Goal: Book appointment/travel/reservation

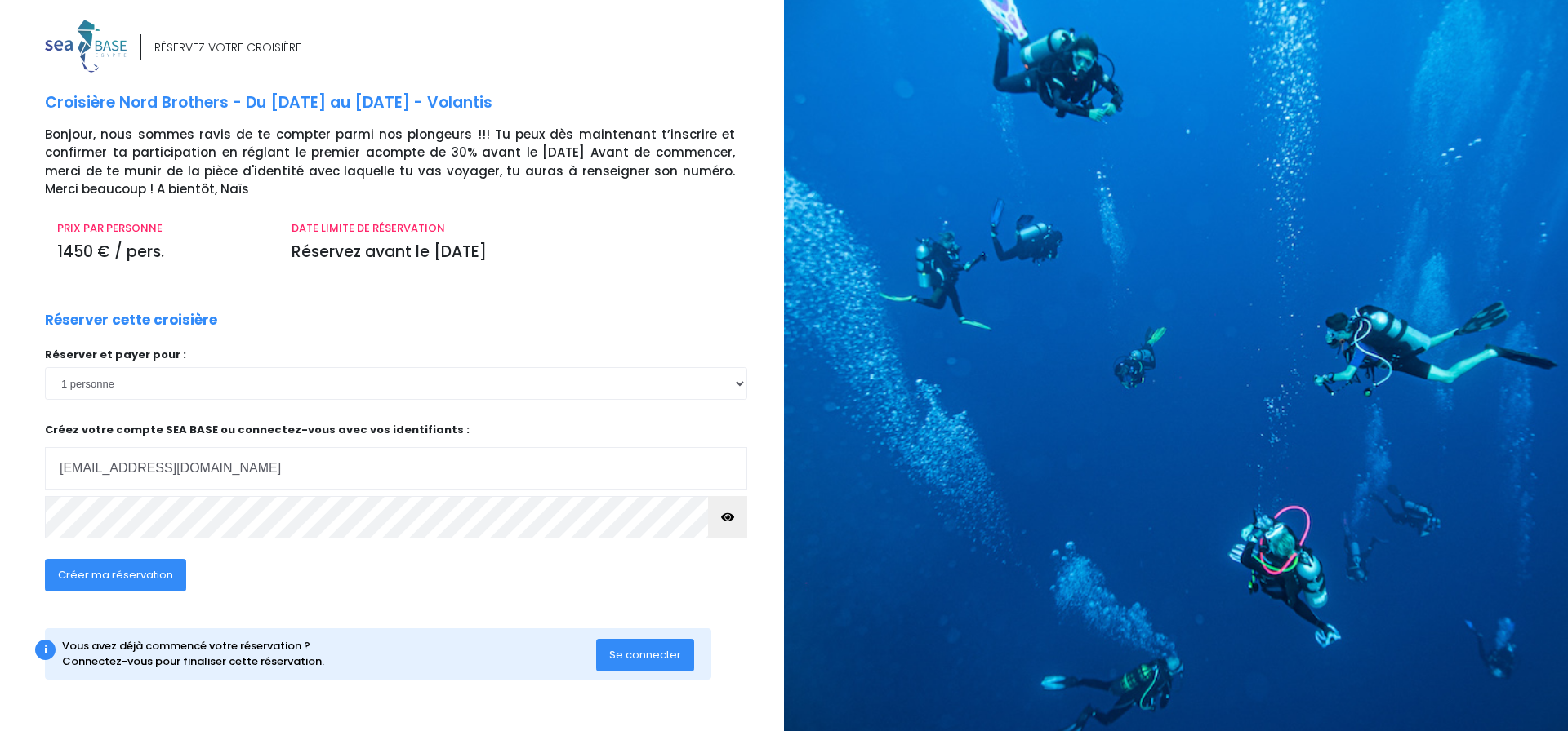
type input "grandin.pierrick@gmail.com"
click at [282, 435] on p "Créez votre compte SEA BASE ou connectez-vous avec vos identifiants : Votre adr…" at bounding box center [396, 456] width 702 height 68
click at [664, 651] on span "Se connecter" at bounding box center [645, 654] width 72 height 15
click at [96, 577] on span "Créer ma réservation" at bounding box center [116, 574] width 115 height 15
click at [160, 569] on span "Créer ma réservation" at bounding box center [116, 574] width 115 height 15
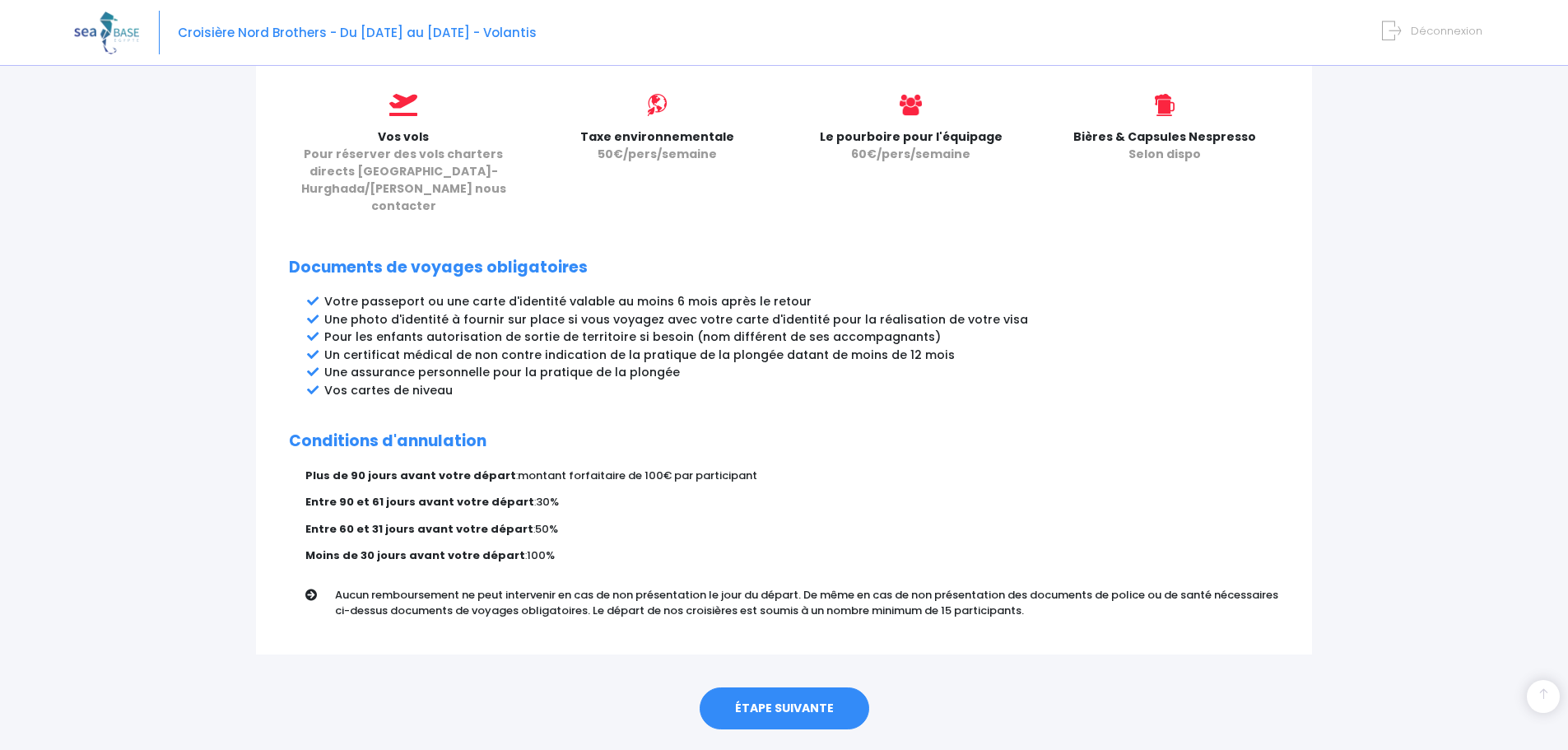
scroll to position [738, 0]
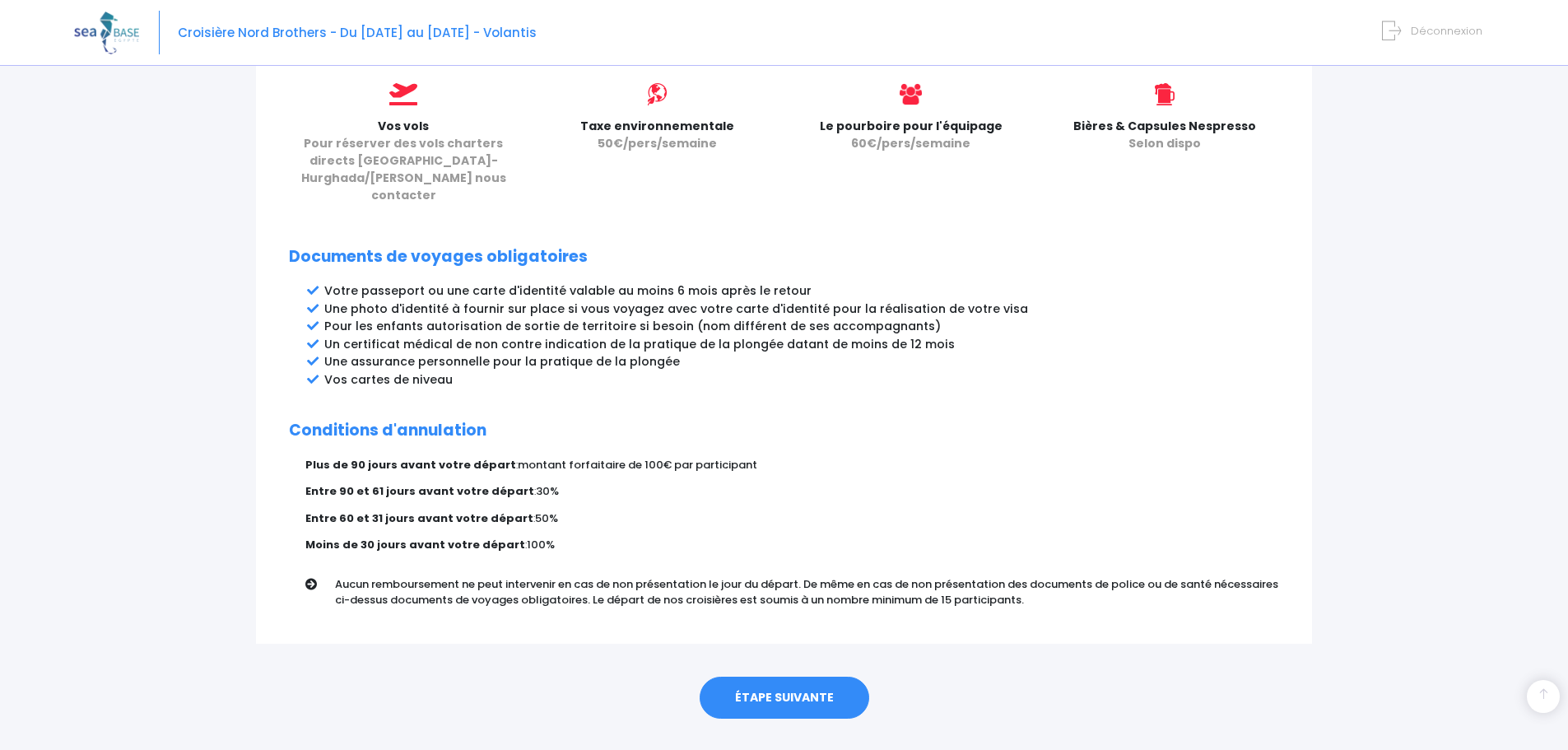
click at [801, 677] on link "ÉTAPE SUIVANTE" at bounding box center [784, 698] width 169 height 43
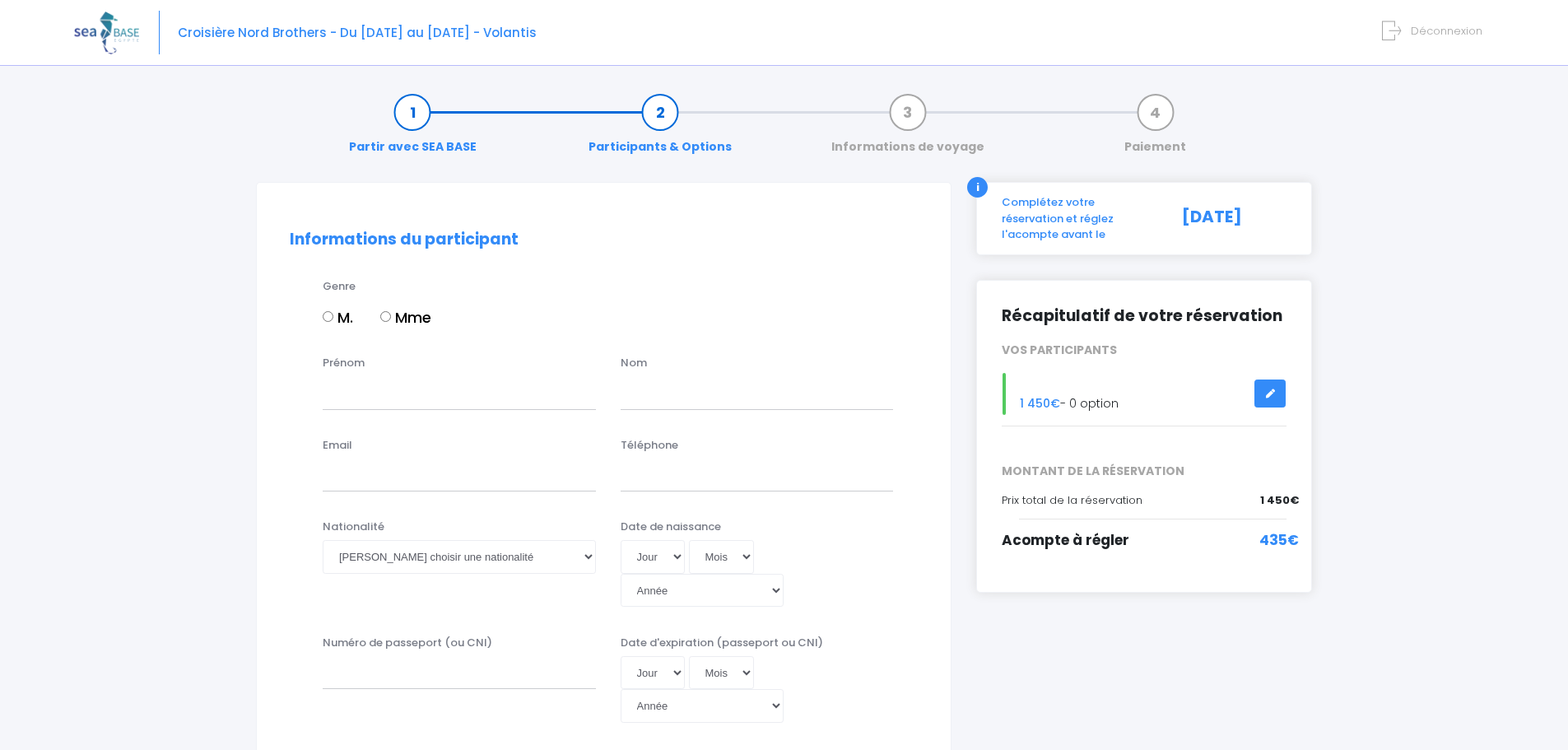
click at [329, 318] on input "M." at bounding box center [328, 317] width 11 height 11
radio input "true"
click at [370, 399] on input "Prénom" at bounding box center [460, 393] width 273 height 33
type input "pierrick"
type input "grandin"
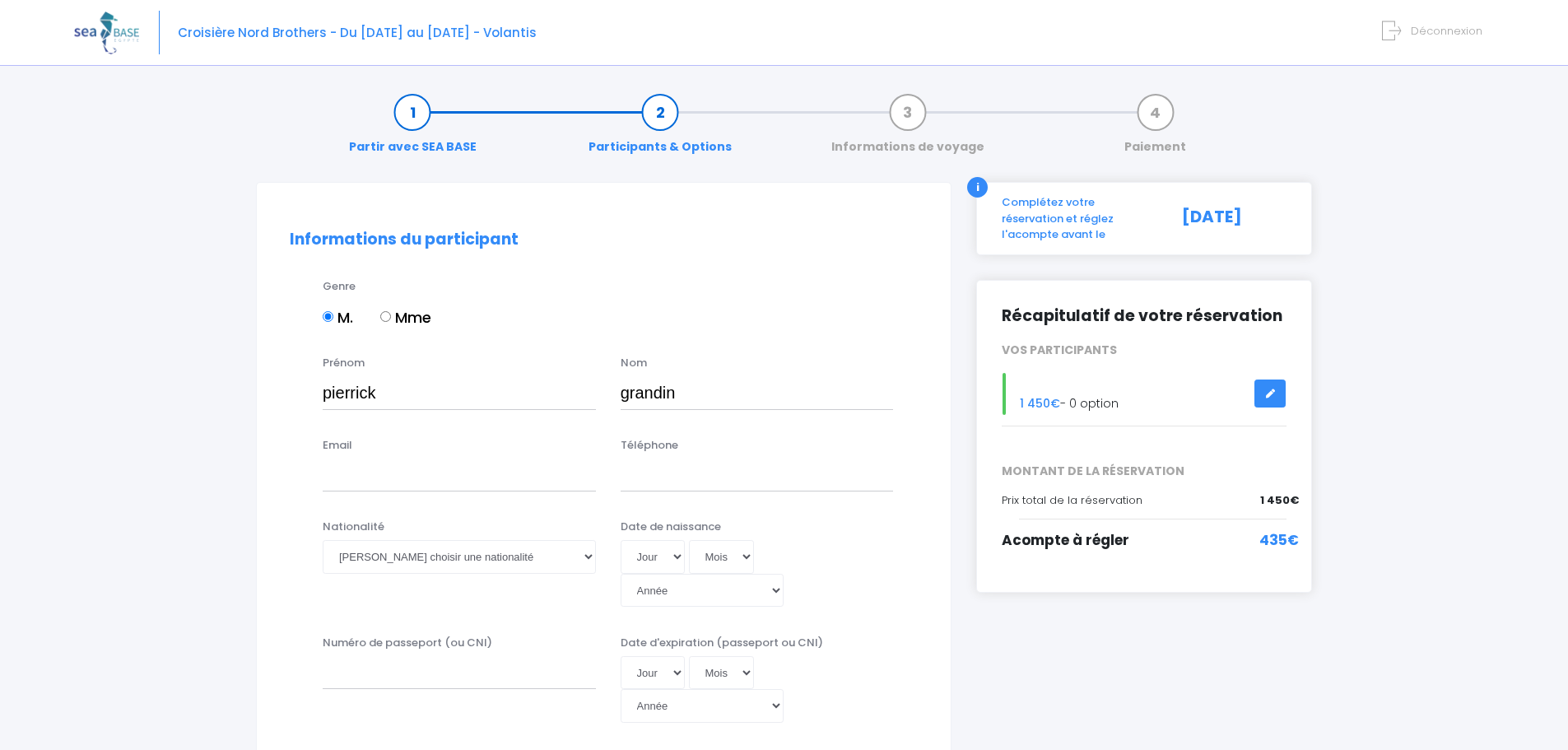
type input "grandin_pierrick@hotmail.com"
type input "0682324128"
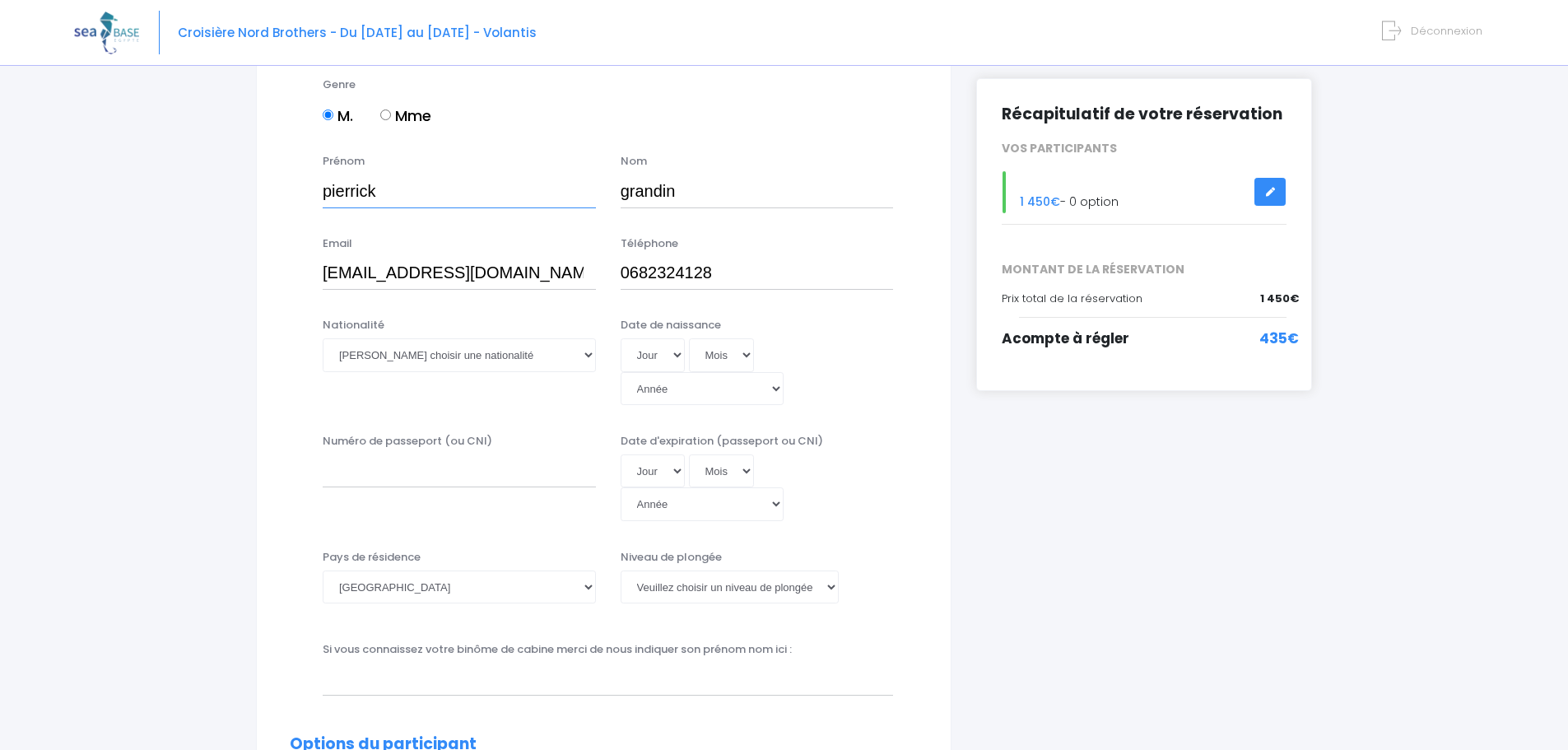
scroll to position [247, 0]
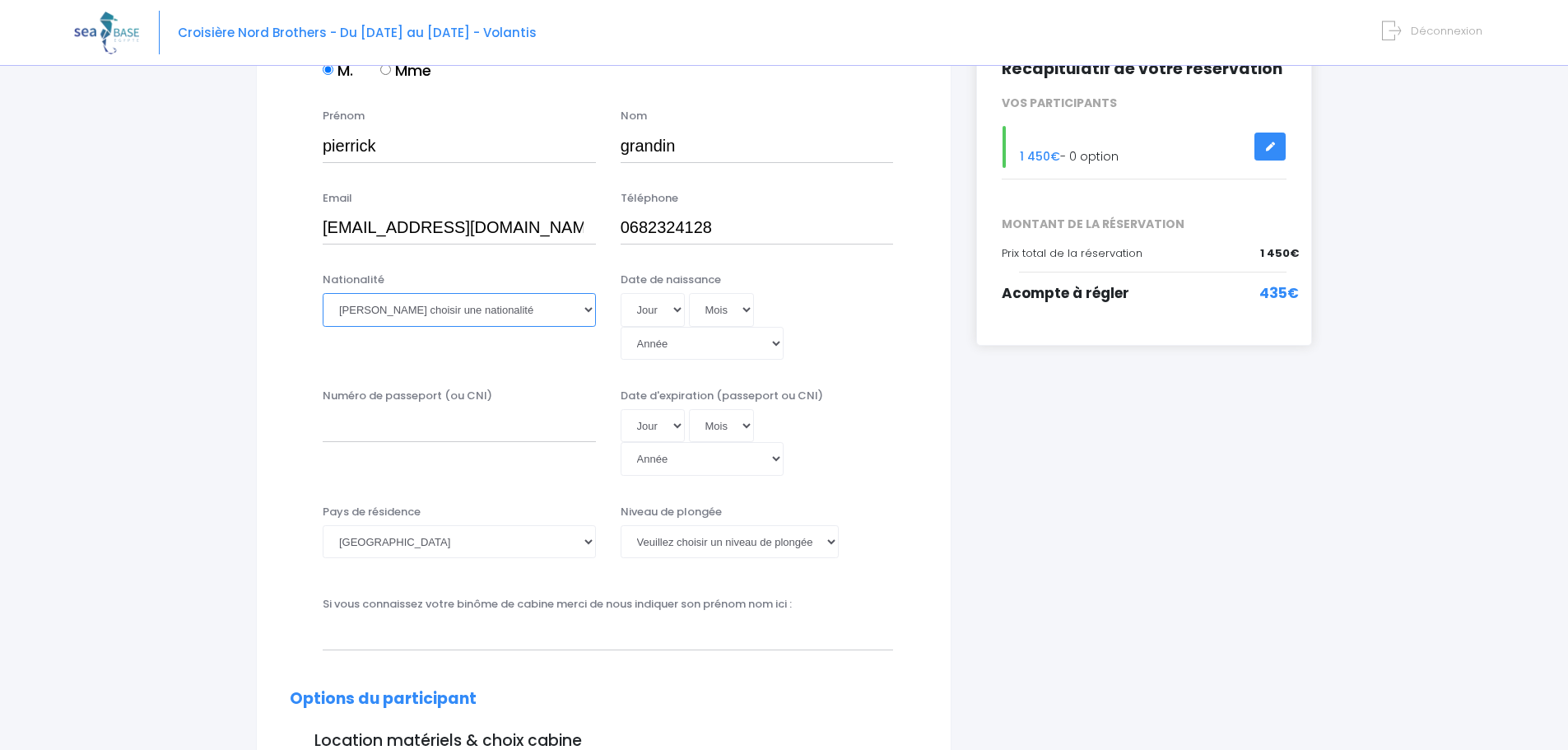
click at [453, 323] on select "Veuillez choisir une nationalité Afghane Albanaise Algerienne Allemande America…" at bounding box center [460, 309] width 273 height 33
select select "Française"
click at [323, 293] on select "Veuillez choisir une nationalité Afghane Albanaise Algerienne Allemande America…" at bounding box center [460, 309] width 273 height 33
click at [640, 309] on select "Jour 01 02 03 04 05 06 07 08 09 10 11 12 13 14 15 16 17 18 19 20 21 22 23 24 25…" at bounding box center [652, 309] width 64 height 33
select select "10"
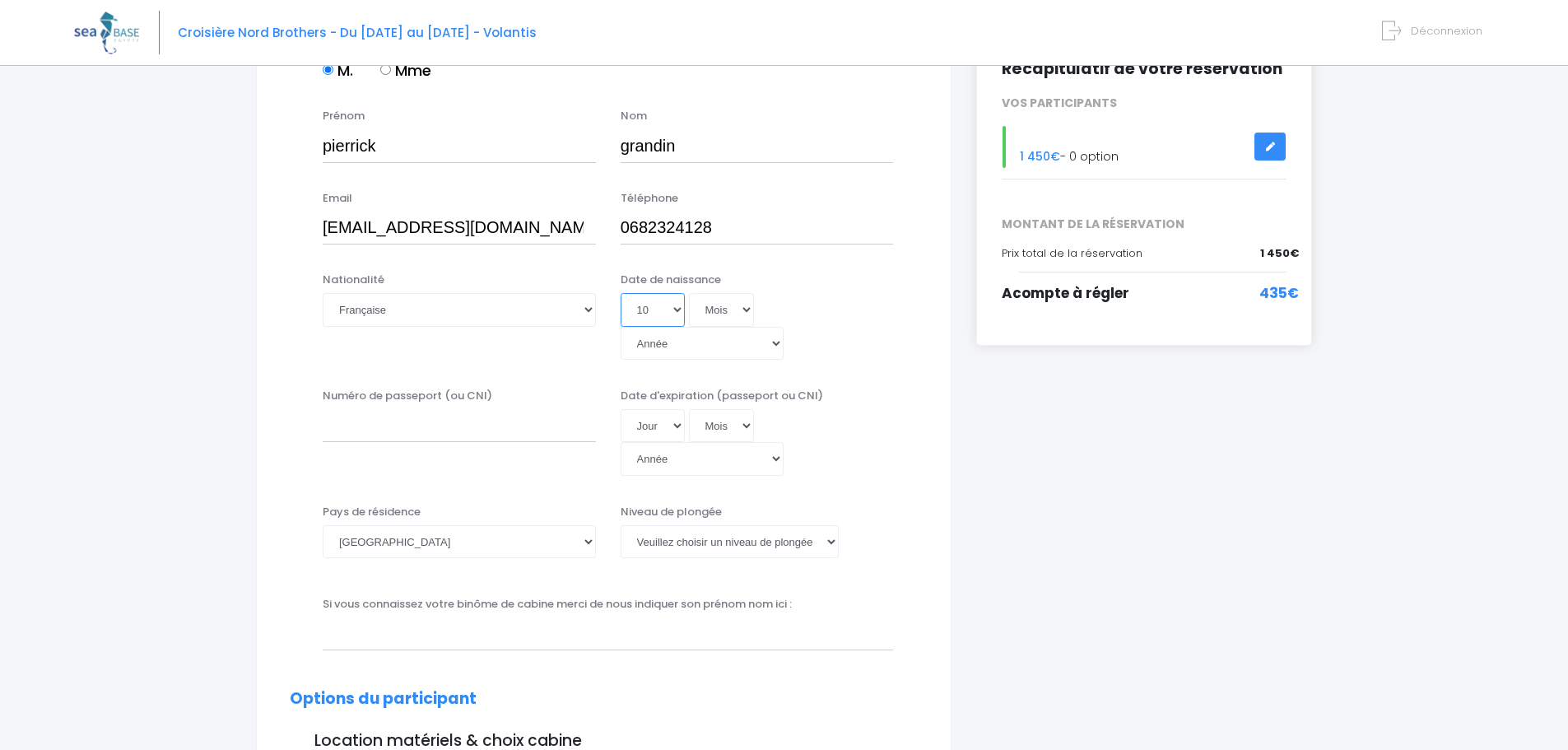
click at [621, 293] on select "Jour 01 02 03 04 05 06 07 08 09 10 11 12 13 14 15 16 17 18 19 20 21 22 23 24 25…" at bounding box center [652, 309] width 64 height 33
click at [732, 313] on select "Mois 01 02 03 04 05 06 07 08 09 10 11 12" at bounding box center [721, 309] width 66 height 33
select select "02"
click at [689, 293] on select "Mois 01 02 03 04 05 06 07 08 09 10 11 12" at bounding box center [721, 309] width 66 height 33
click at [784, 327] on select "Année 2045 2044 2043 2042 2041 2040 2039 2038 2037 2036 2035 2034 2033 2032 203…" at bounding box center [702, 343] width 163 height 33
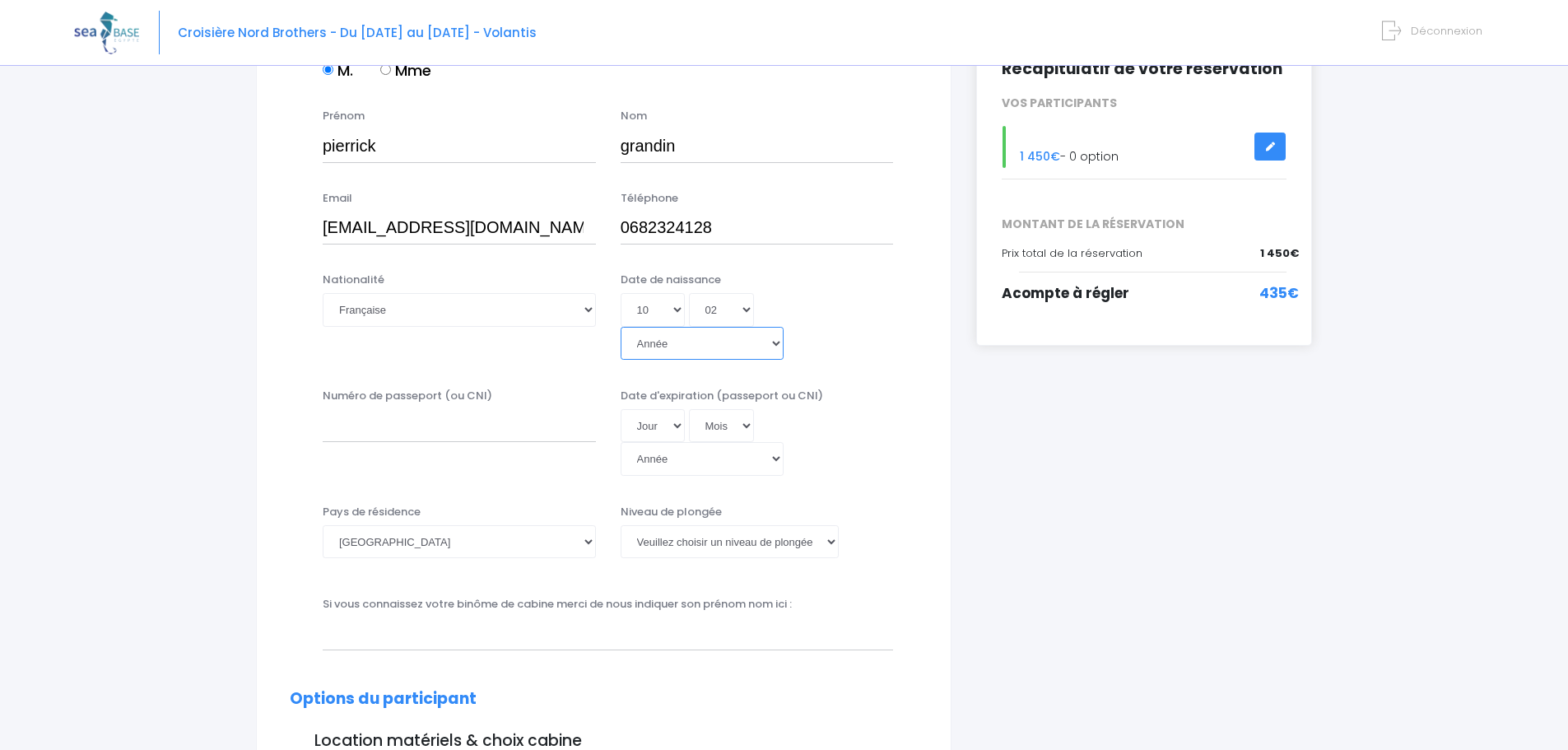
select select "1981"
click at [758, 327] on select "Année 2045 2044 2043 2042 2041 2040 2039 2038 2037 2036 2035 2034 2033 2032 203…" at bounding box center [702, 343] width 163 height 33
type input "1981-02-10"
click at [408, 409] on input "Numéro de passeport (ou CNI)" at bounding box center [460, 425] width 273 height 33
type input "23KF55121"
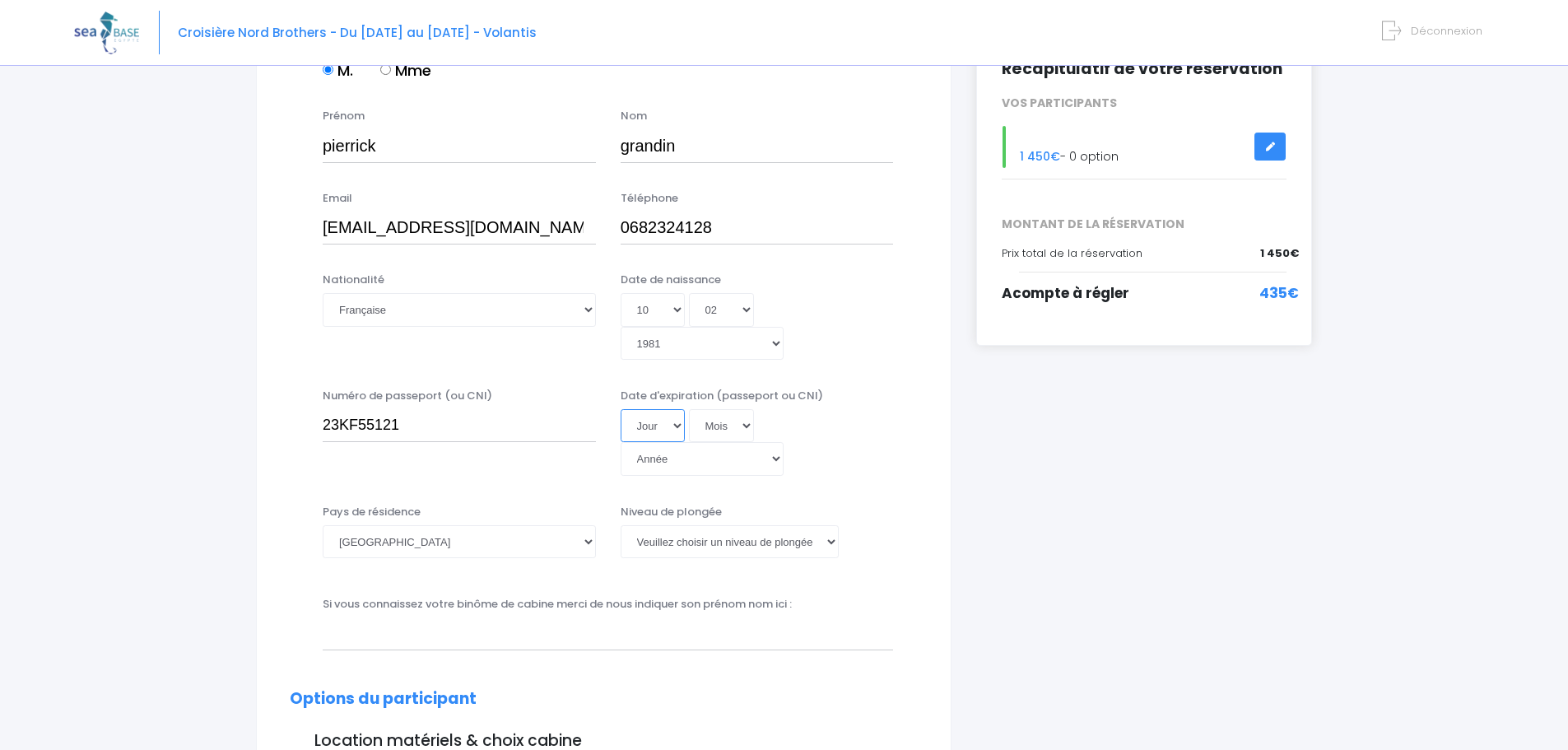
click at [653, 409] on select "Jour 01 02 03 04 05 06 07 08 09 10 11 12 13 14 15 16 17 18 19 20 21 22 23 24 25…" at bounding box center [652, 425] width 64 height 33
select select "15"
click at [621, 409] on select "Jour 01 02 03 04 05 06 07 08 09 10 11 12 13 14 15 16 17 18 19 20 21 22 23 24 25…" at bounding box center [652, 425] width 64 height 33
click at [717, 409] on select "Mois 01 02 03 04 05 06 07 08 09 10 11 12" at bounding box center [721, 425] width 66 height 33
select select "10"
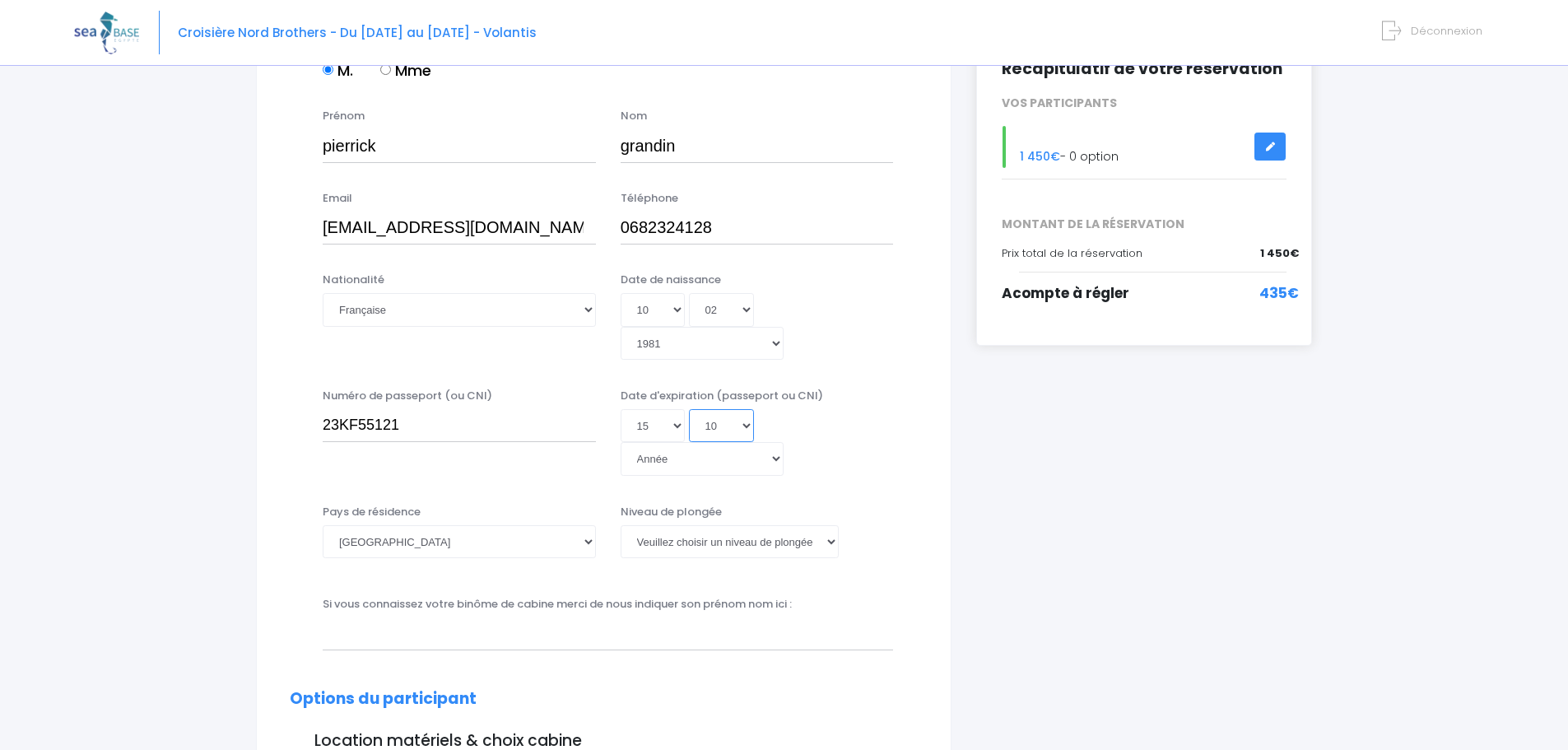
click at [689, 409] on select "Mois 01 02 03 04 05 06 07 08 09 10 11 12" at bounding box center [721, 425] width 66 height 33
click at [784, 441] on select "Année 2045 2044 2043 2042 2041 2040 2039 2038 2037 2036 2035 2034 2033 2032 203…" at bounding box center [702, 458] width 163 height 33
select select "2033"
click at [758, 441] on select "Année 2045 2044 2043 2042 2041 2040 2039 2038 2037 2036 2035 2034 2033 2032 203…" at bounding box center [702, 458] width 163 height 33
type input "2033-10-15"
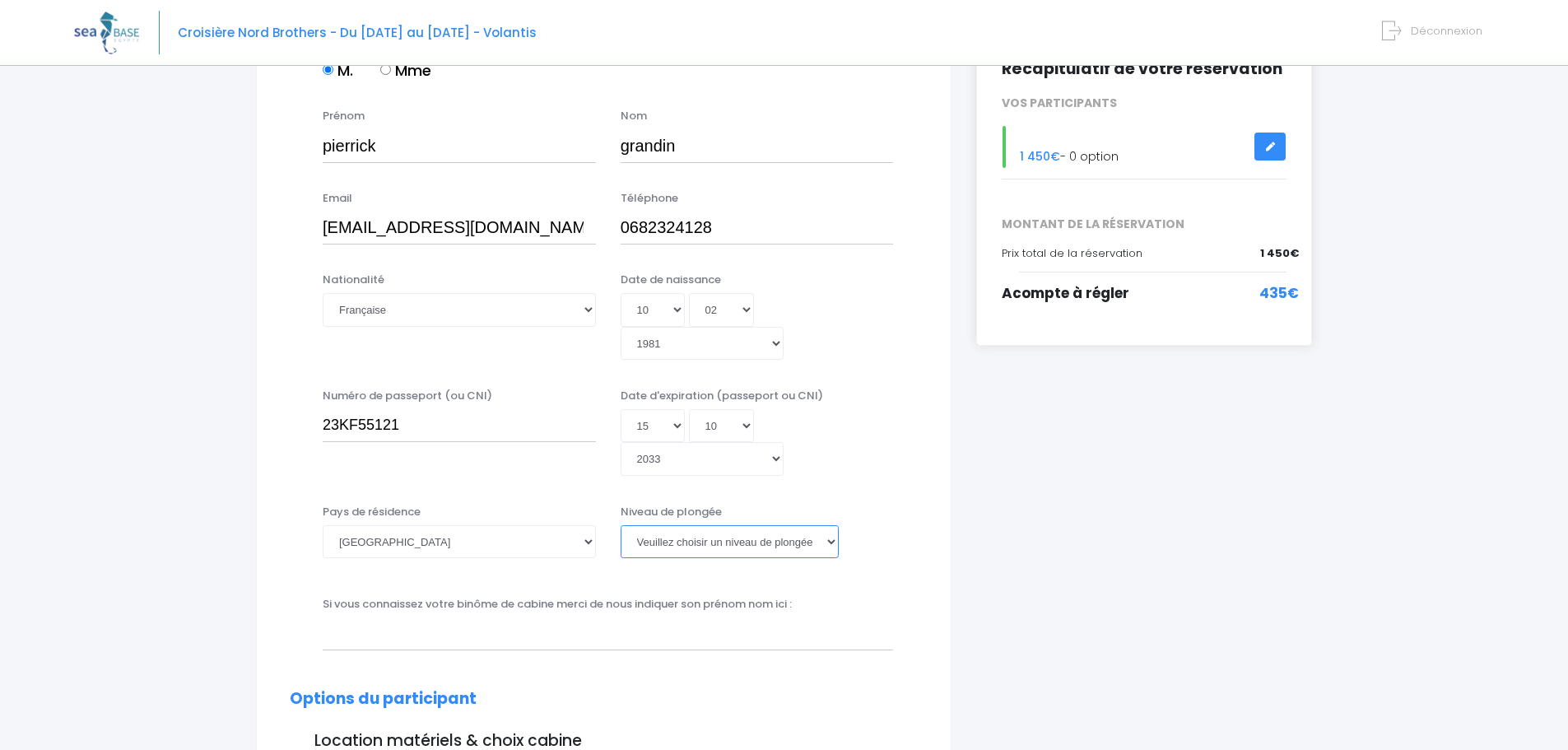
click at [788, 525] on select "Veuillez choisir un niveau de plongée Non plongeur Junior OW diver Adventure OW…" at bounding box center [729, 541] width 218 height 33
select select "N2"
click at [621, 525] on select "Veuillez choisir un niveau de plongée Non plongeur Junior OW diver Adventure OW…" at bounding box center [729, 541] width 218 height 33
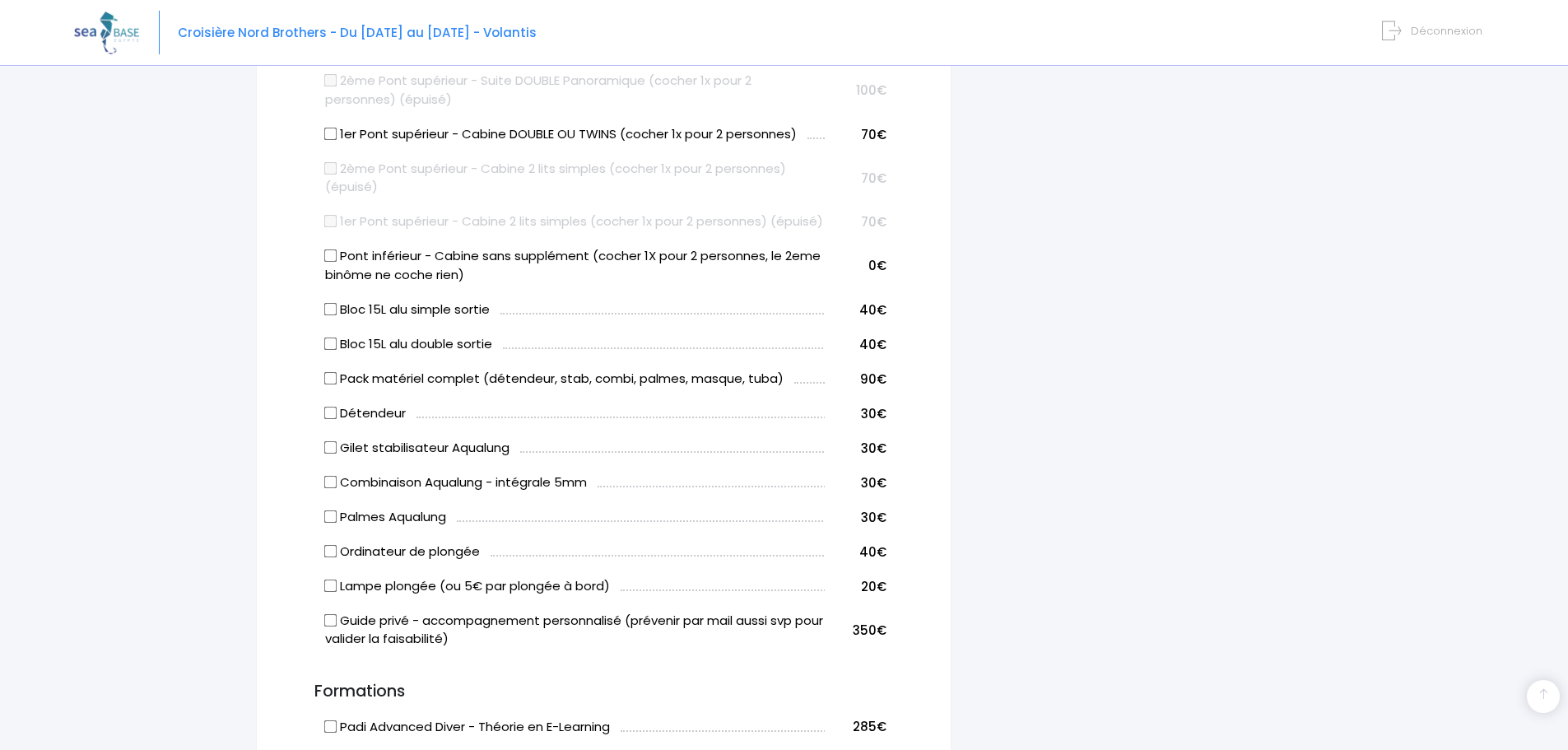
scroll to position [906, 0]
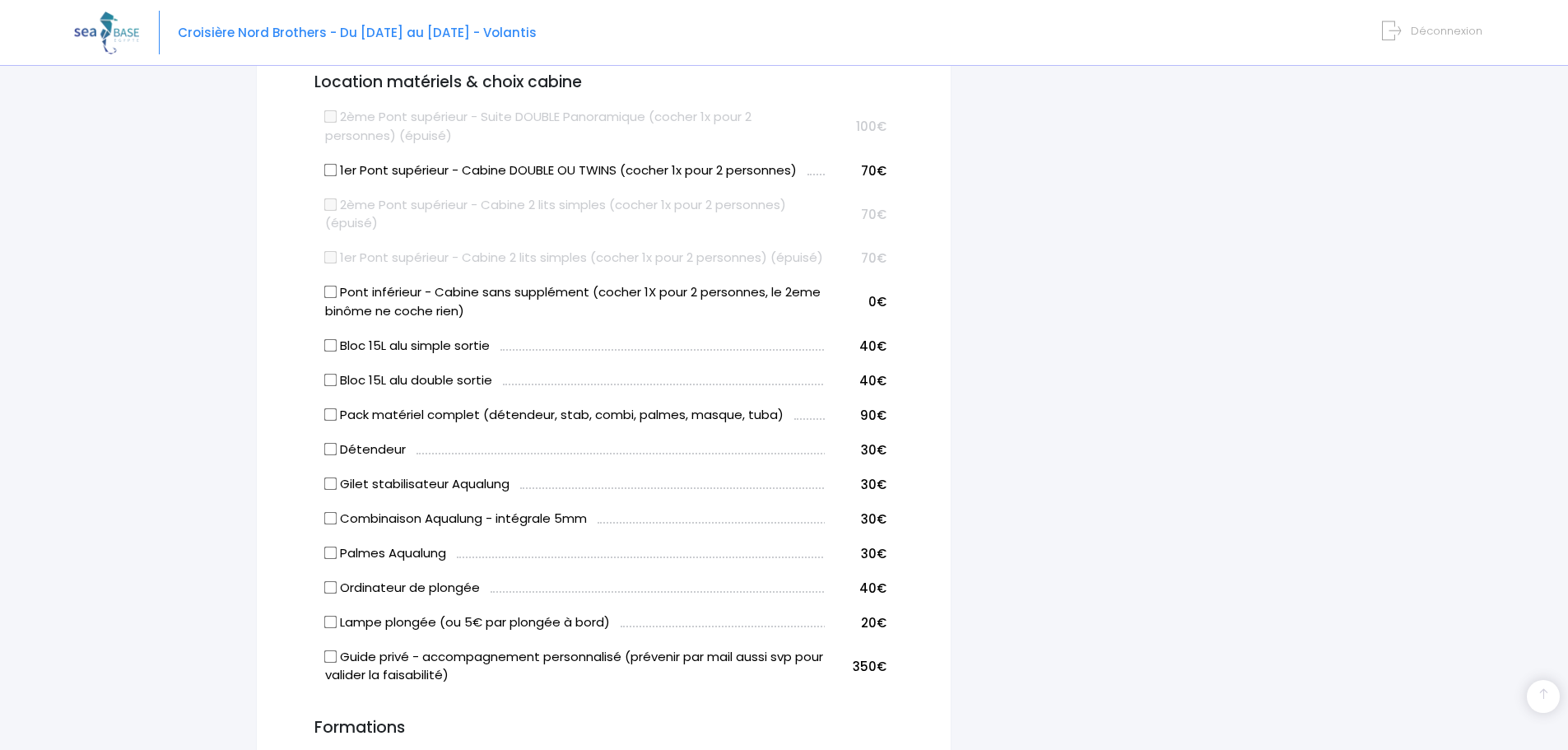
click at [330, 338] on input "Bloc 15L alu simple sortie" at bounding box center [330, 345] width 14 height 14
checkbox input "true"
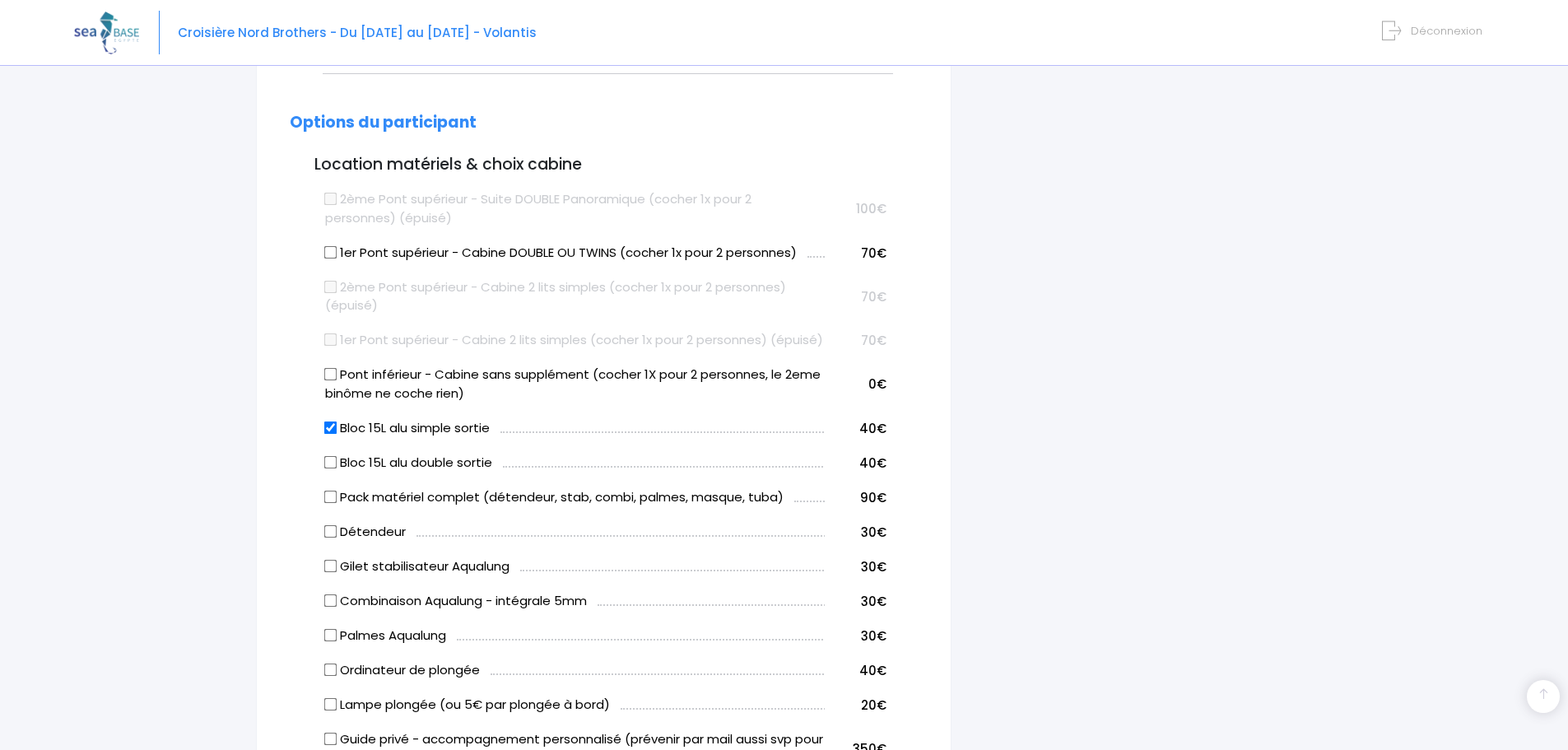
click at [328, 368] on input "Pont inférieur - Cabine sans supplément (cocher 1X pour 2 personnes, le 2eme bi…" at bounding box center [330, 375] width 14 height 14
checkbox input "true"
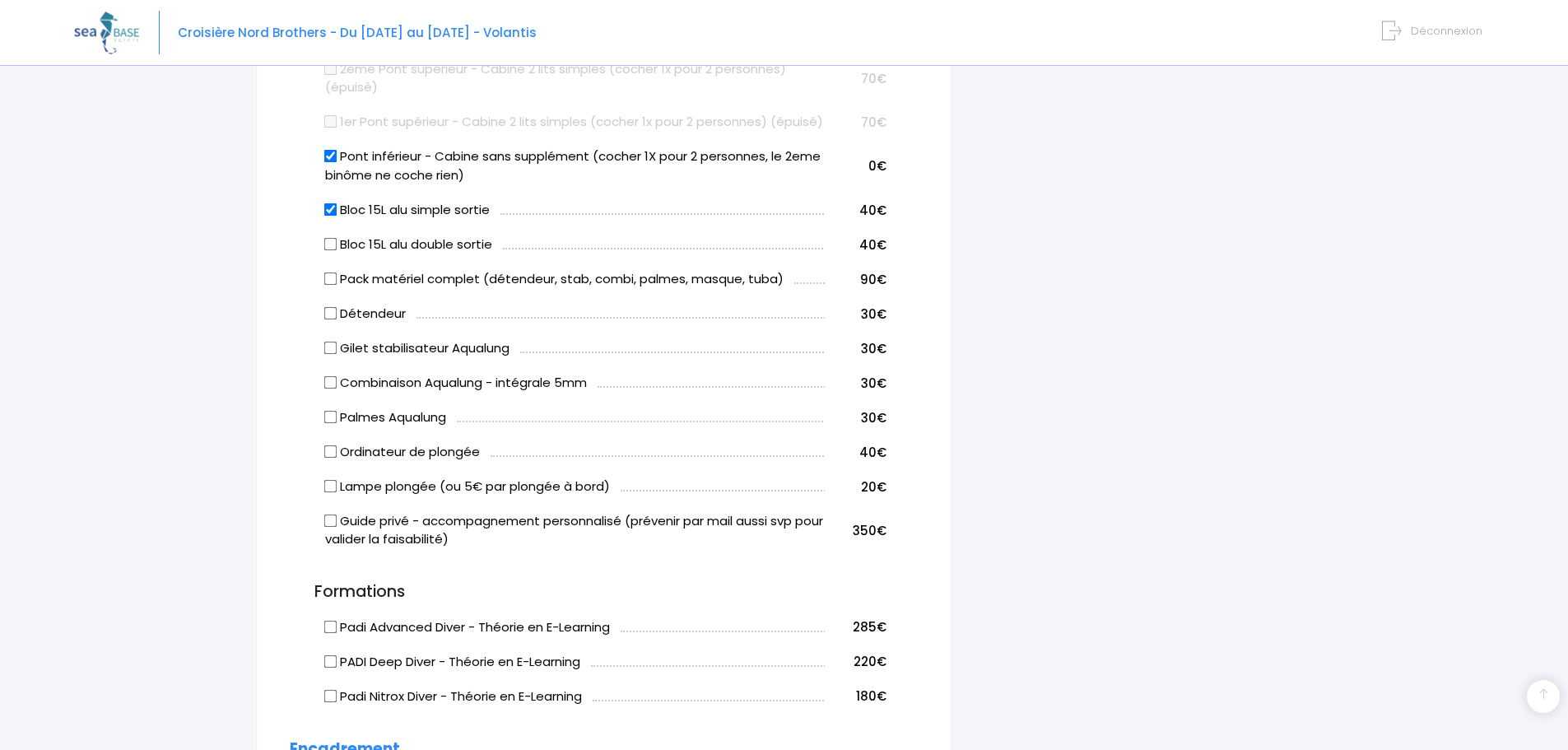
scroll to position [1070, 0]
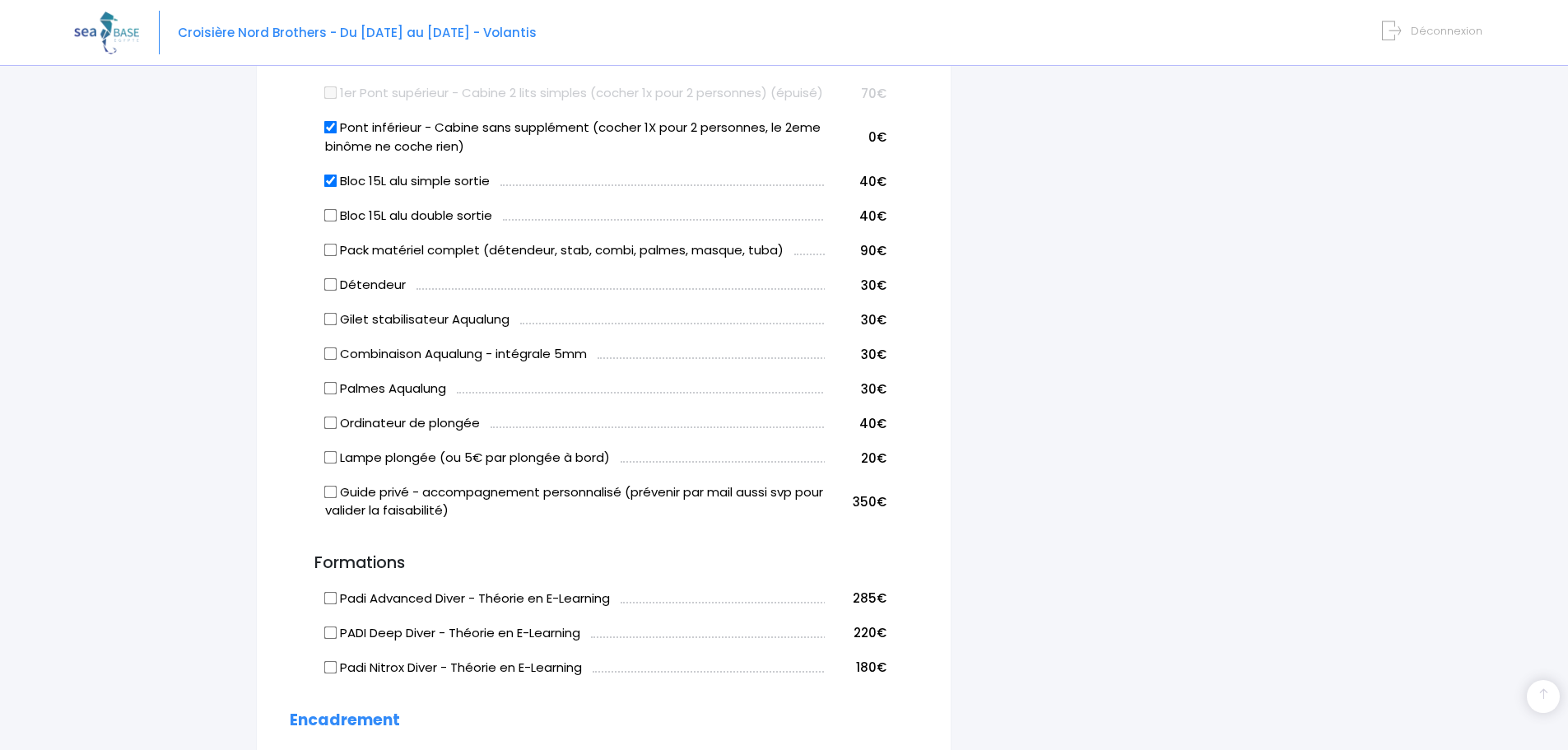
drag, startPoint x: 329, startPoint y: 247, endPoint x: 310, endPoint y: 248, distance: 19.0
click at [314, 247] on form "Informations du participant Genre M. Mme Prénom pierrick Nom grandin" at bounding box center [603, 285] width 628 height 2250
click at [331, 278] on input "Détendeur" at bounding box center [330, 284] width 14 height 14
checkbox input "true"
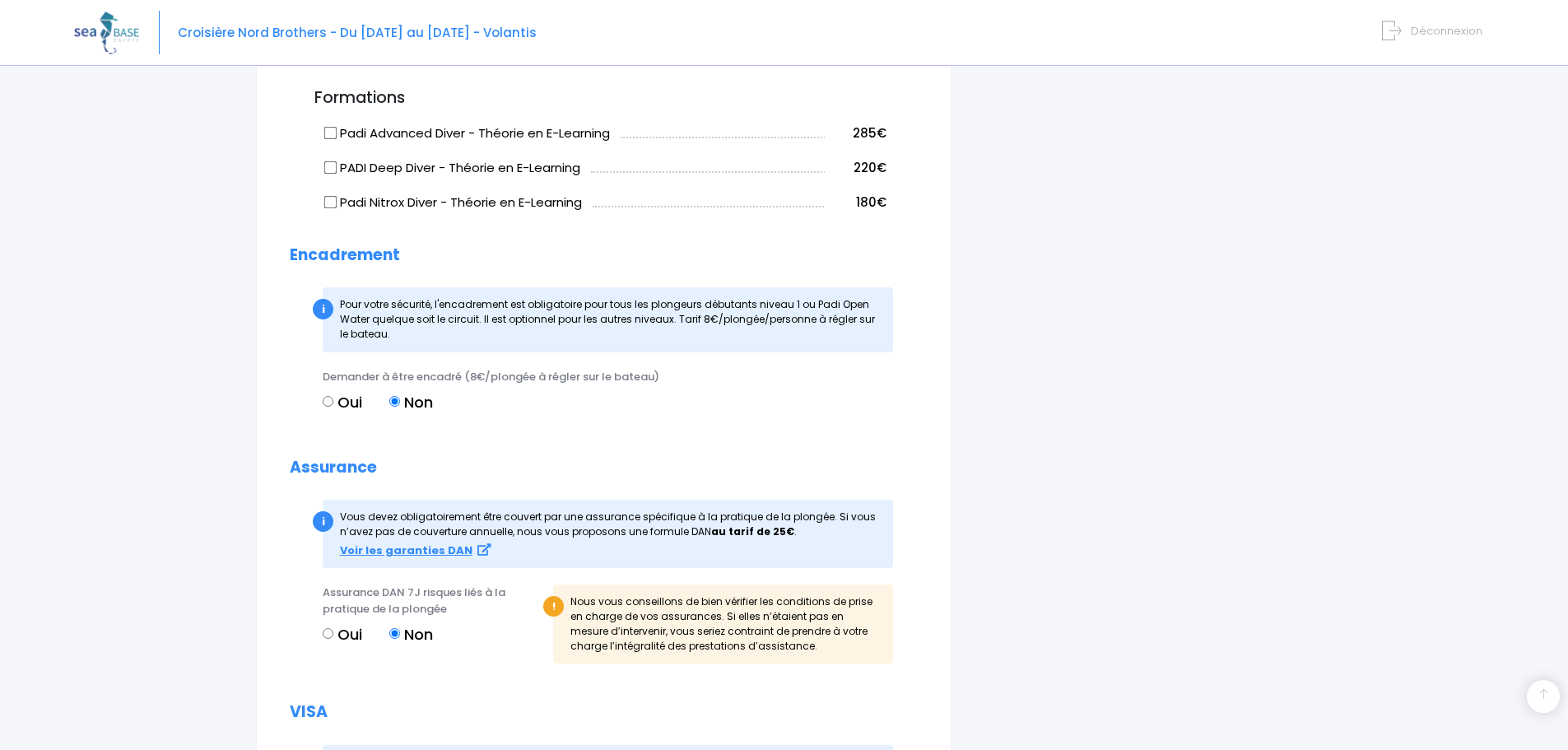
scroll to position [1563, 0]
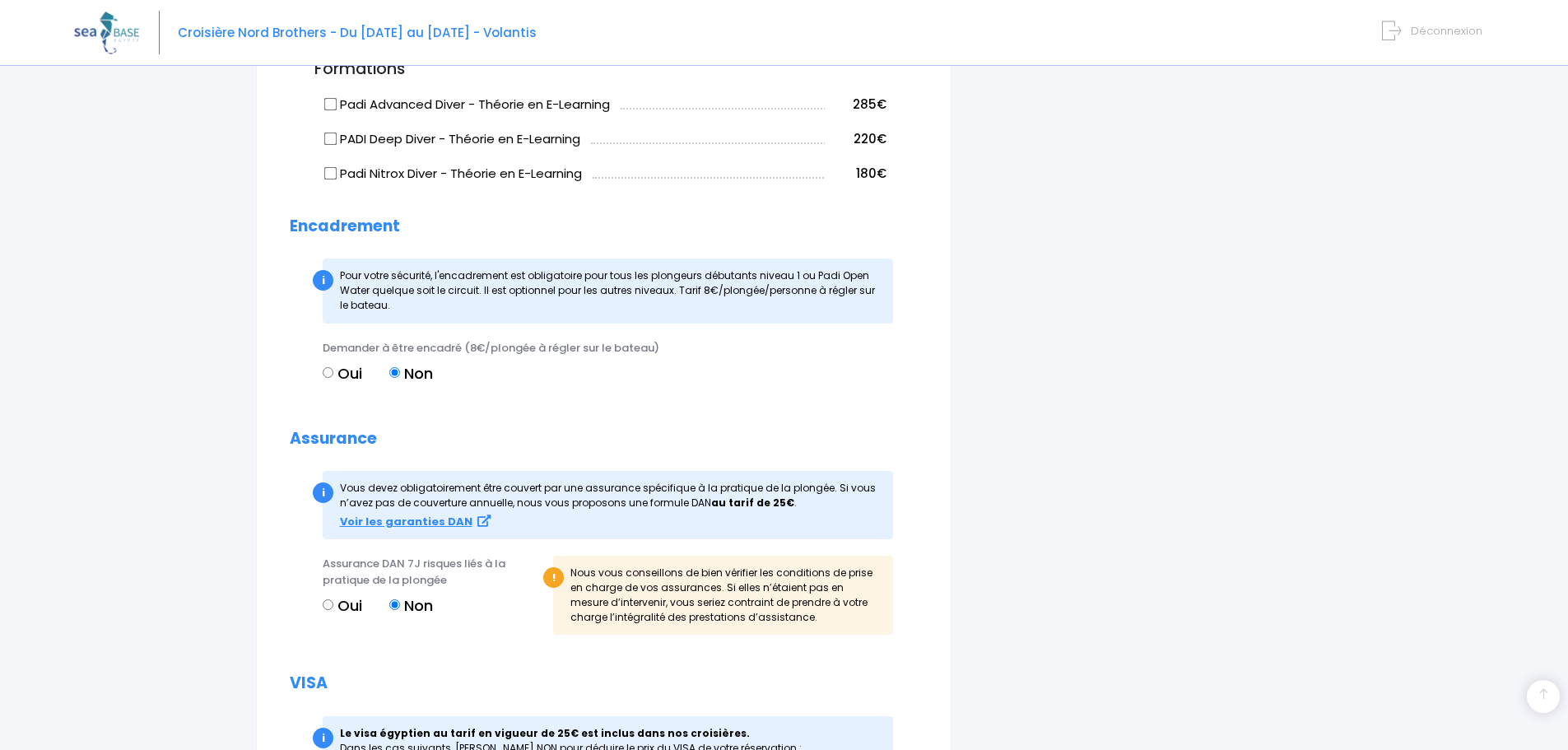
click at [405, 271] on div "i Pour votre sécurité, l'encadrement est obligatoire pour tous les plongeurs dé…" at bounding box center [608, 290] width 570 height 64
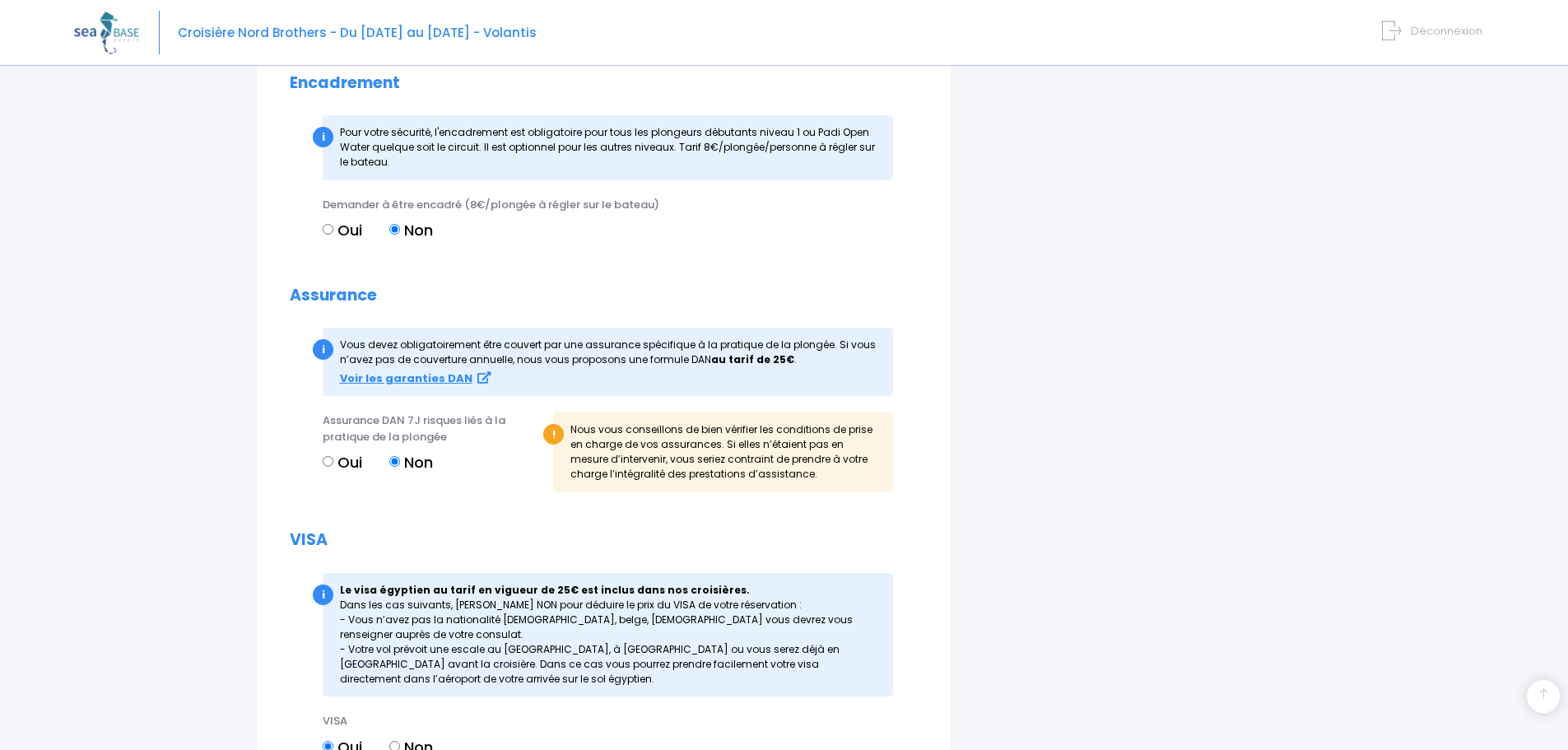
scroll to position [1728, 0]
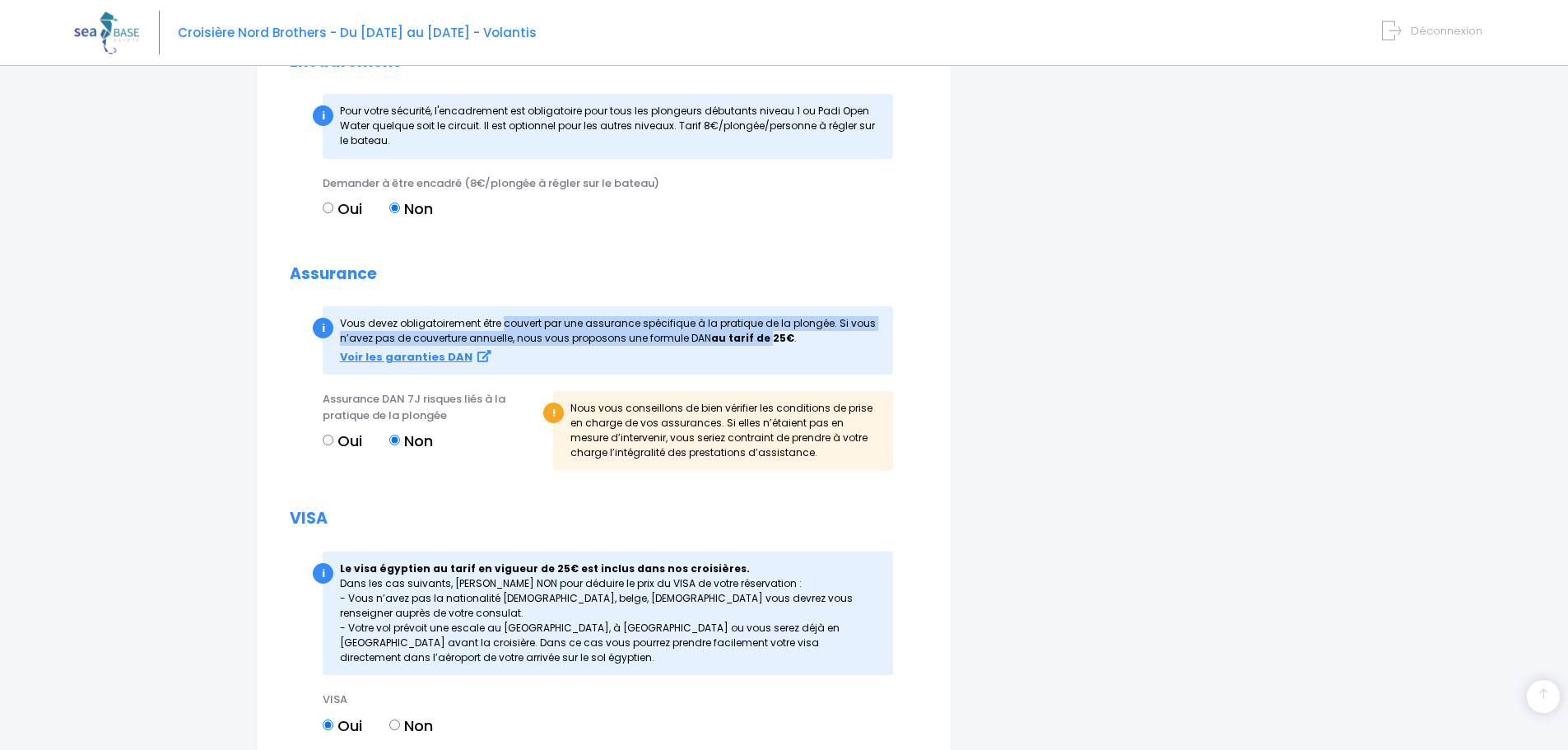
drag, startPoint x: 340, startPoint y: 285, endPoint x: 701, endPoint y: 296, distance: 361.2
click at [754, 306] on div "i Vous devez obligatoirement être couvert par une assurance spécifique à la …" at bounding box center [608, 340] width 570 height 69
click at [680, 306] on div "i Vous devez obligatoirement être couvert par une assurance spécifique à la …" at bounding box center [608, 340] width 570 height 69
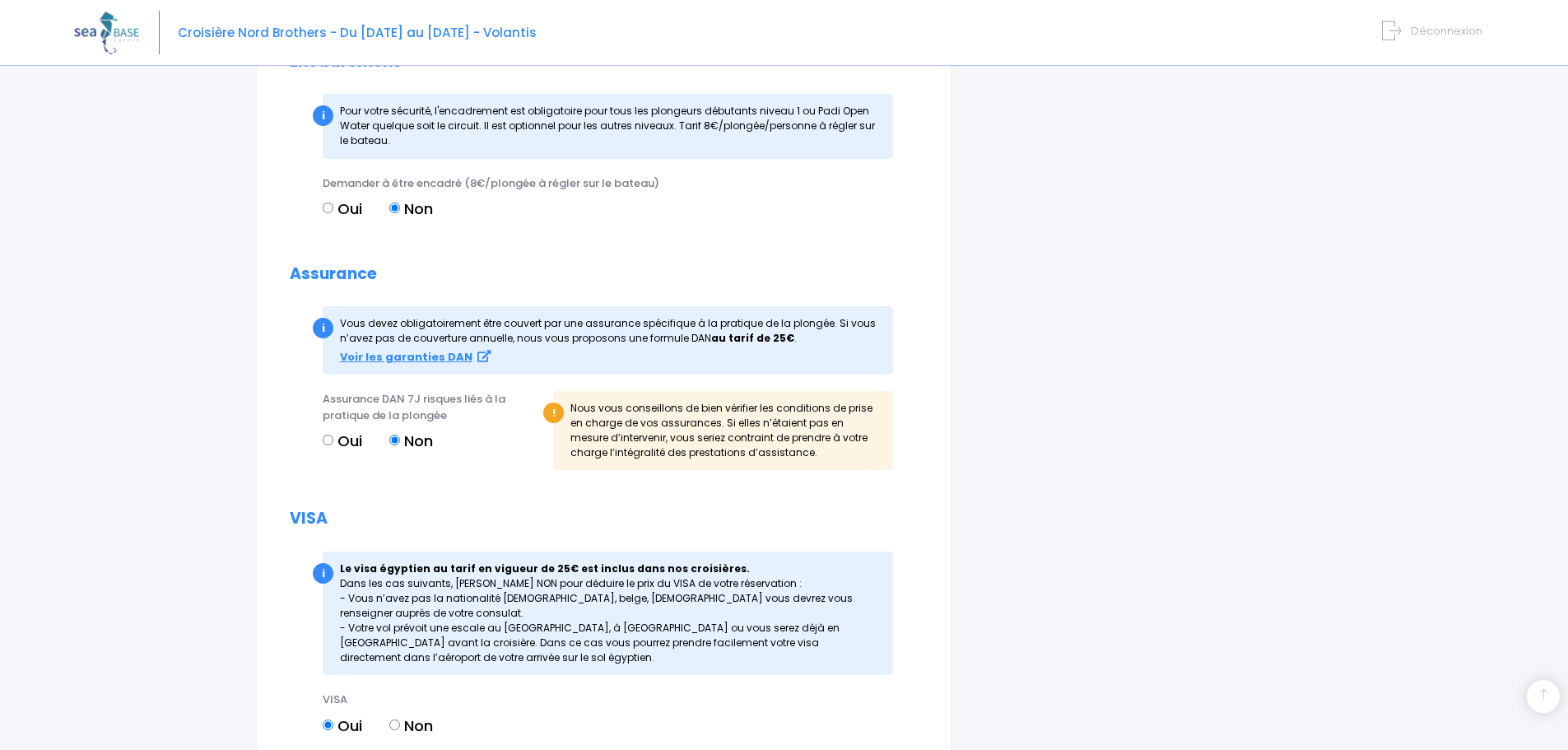
click at [330, 434] on input "Oui" at bounding box center [328, 440] width 11 height 11
radio input "true"
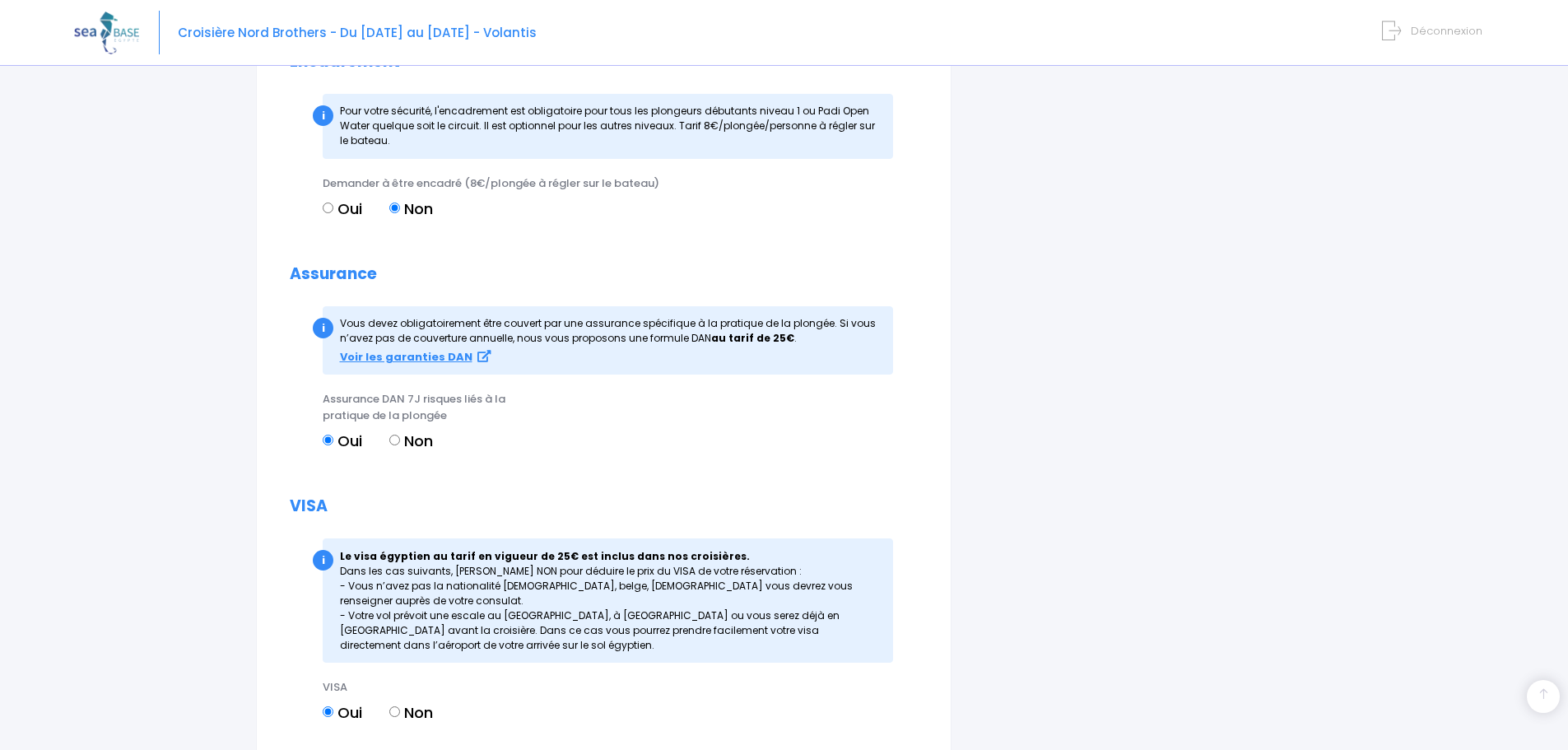
click at [404, 430] on label "Non" at bounding box center [411, 441] width 43 height 23
click at [400, 434] on input "Non" at bounding box center [394, 440] width 11 height 11
radio input "true"
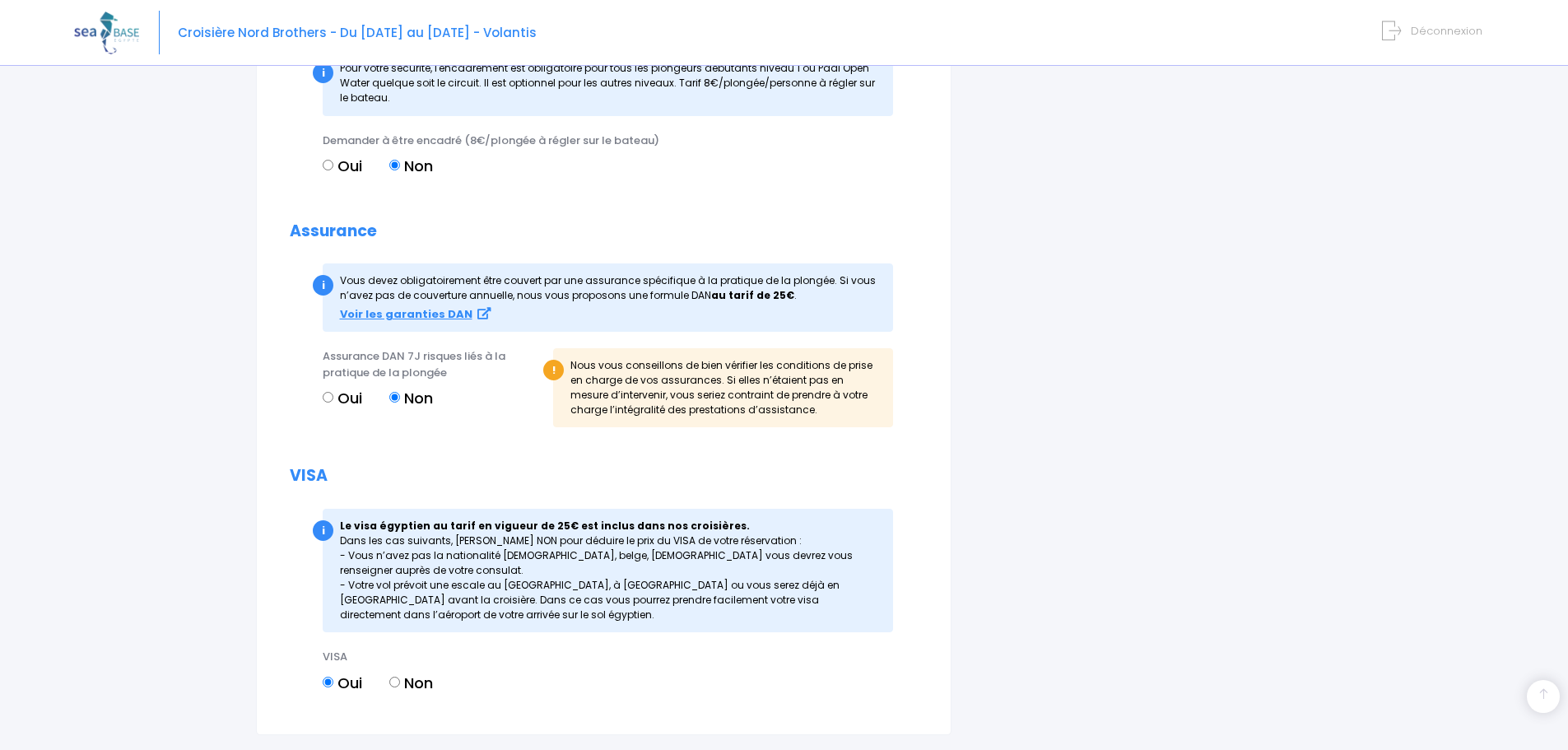
scroll to position [1861, 0]
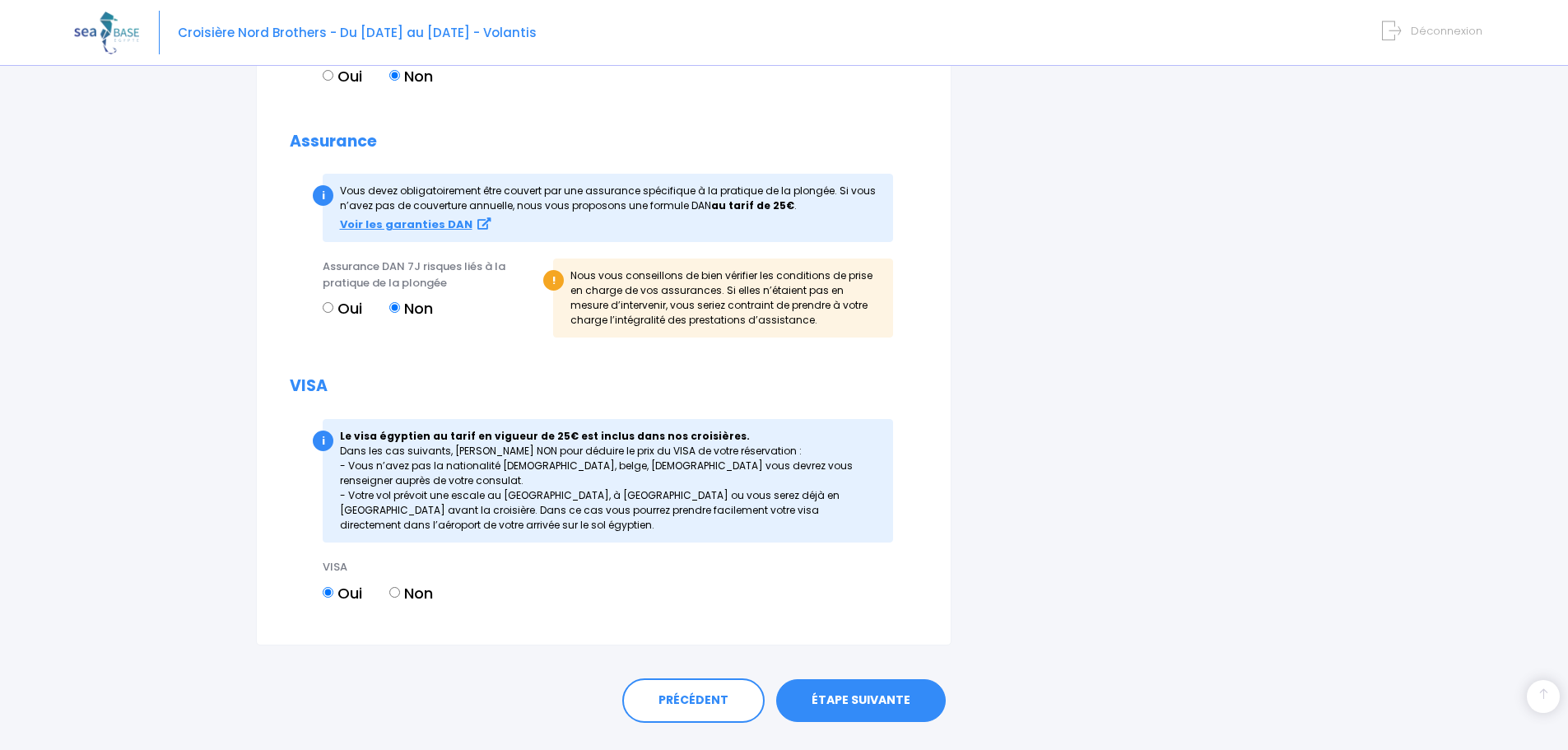
click at [874, 679] on link "ÉTAPE SUIVANTE" at bounding box center [860, 699] width 169 height 43
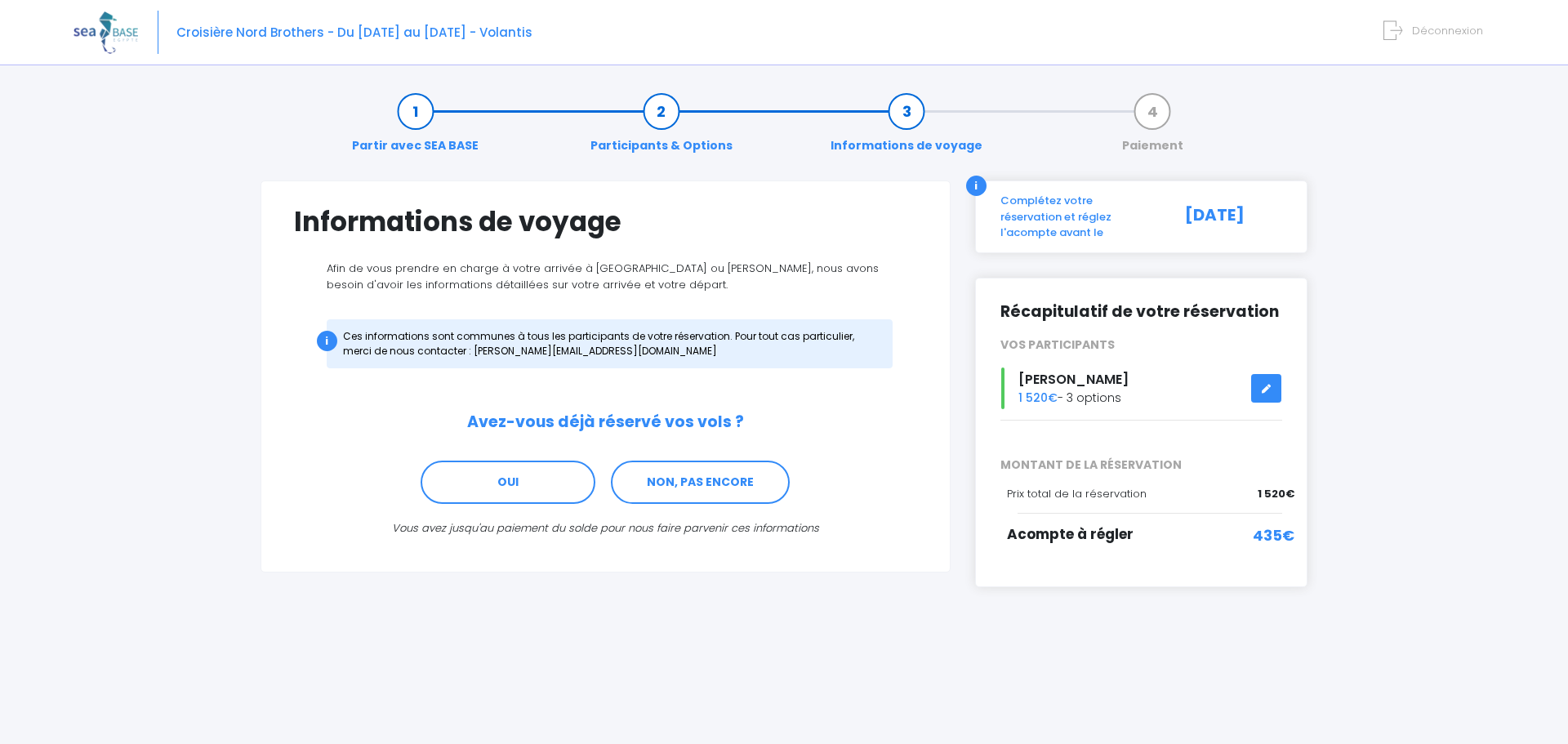
drag, startPoint x: 465, startPoint y: 419, endPoint x: 453, endPoint y: 402, distance: 20.8
click at [453, 402] on form "Informations de voyage Afin de vous prendre en charge à votre arrivée à [GEOGRA…" at bounding box center [605, 371] width 623 height 330
drag, startPoint x: 456, startPoint y: 421, endPoint x: 748, endPoint y: 418, distance: 292.0
click at [748, 418] on h2 "Avez-vous déjà réservé vos vols ?" at bounding box center [605, 422] width 623 height 19
click at [682, 430] on h2 "Avez-vous déjà réservé vos vols ?" at bounding box center [605, 422] width 623 height 19
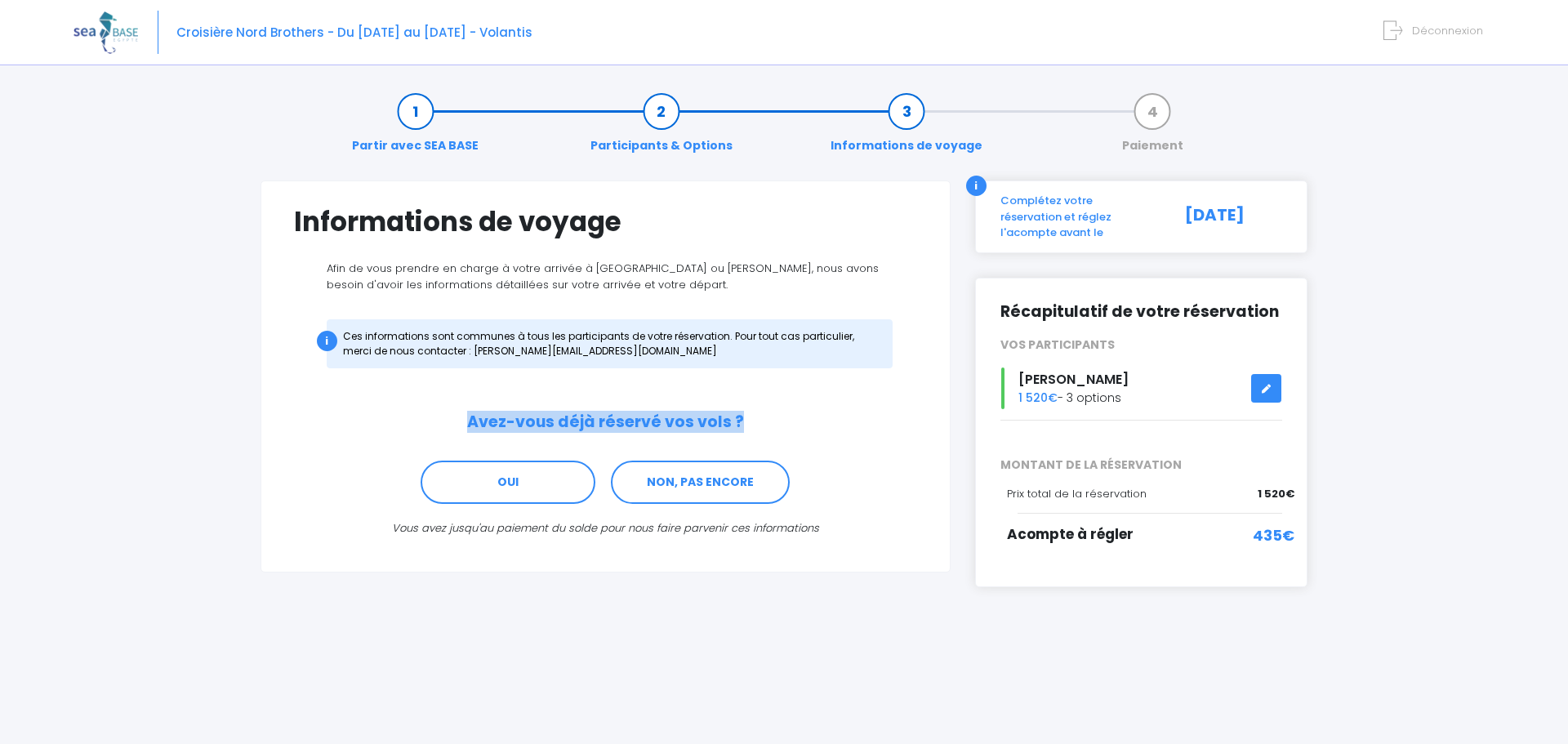
click at [493, 416] on h2 "Avez-vous déjà réservé vos vols ?" at bounding box center [605, 422] width 623 height 19
drag, startPoint x: 466, startPoint y: 420, endPoint x: 804, endPoint y: 420, distance: 338.0
click at [809, 420] on h2 "Avez-vous déjà réservé vos vols ?" at bounding box center [605, 422] width 623 height 19
click at [714, 421] on h2 "Avez-vous déjà réservé vos vols ?" at bounding box center [605, 422] width 623 height 19
click at [565, 415] on h2 "Avez-vous déjà réservé vos vols ?" at bounding box center [605, 422] width 623 height 19
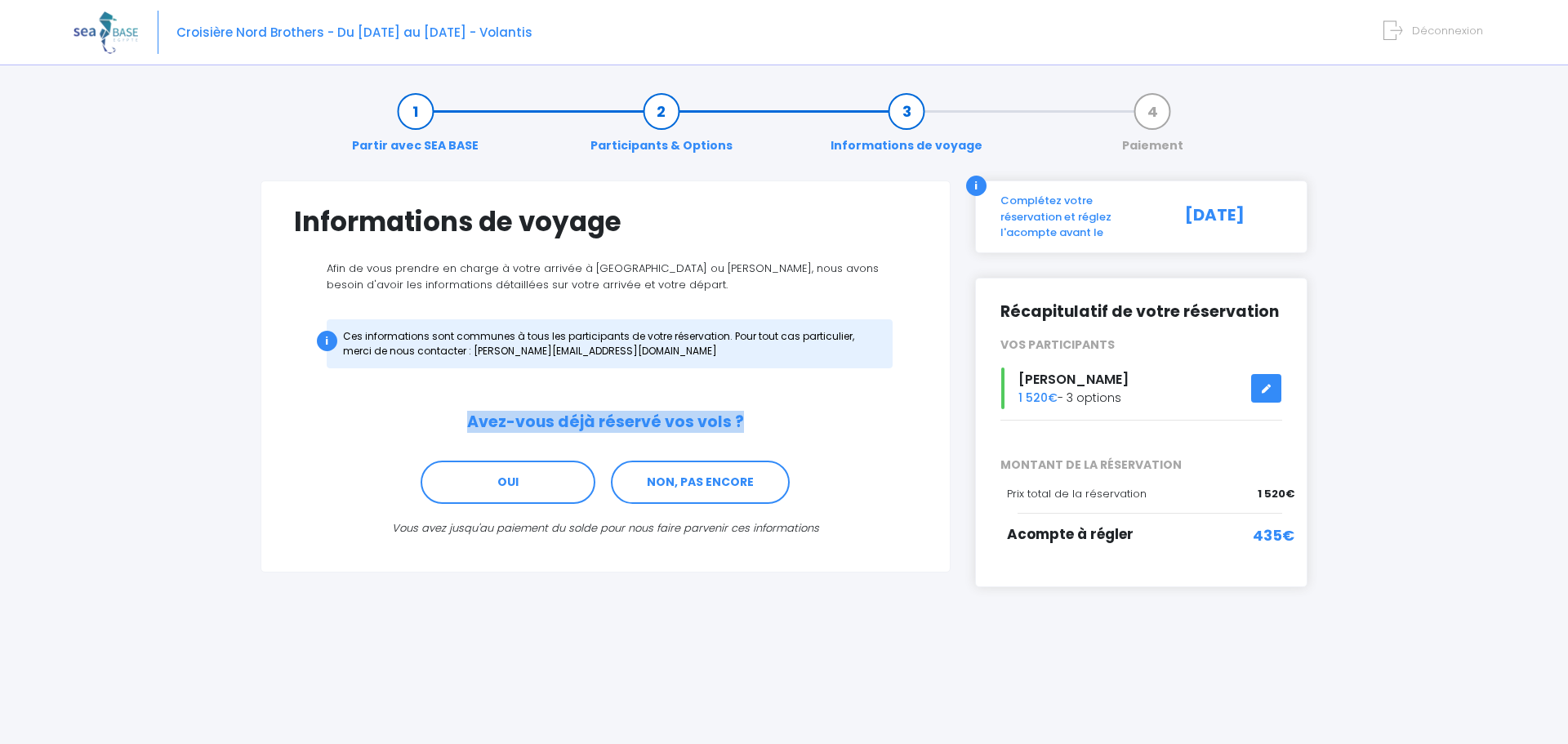
drag, startPoint x: 463, startPoint y: 413, endPoint x: 774, endPoint y: 421, distance: 311.1
click at [774, 421] on h2 "Avez-vous déjà réservé vos vols ?" at bounding box center [605, 422] width 623 height 19
drag, startPoint x: 665, startPoint y: 296, endPoint x: 471, endPoint y: 319, distance: 195.4
click at [471, 319] on form "Informations de voyage Afin de vous prendre en charge à votre arrivée à Hurghad…" at bounding box center [605, 371] width 623 height 330
click at [629, 297] on form "Informations de voyage Afin de vous prendre en charge à votre arrivée à Hurghad…" at bounding box center [605, 371] width 623 height 330
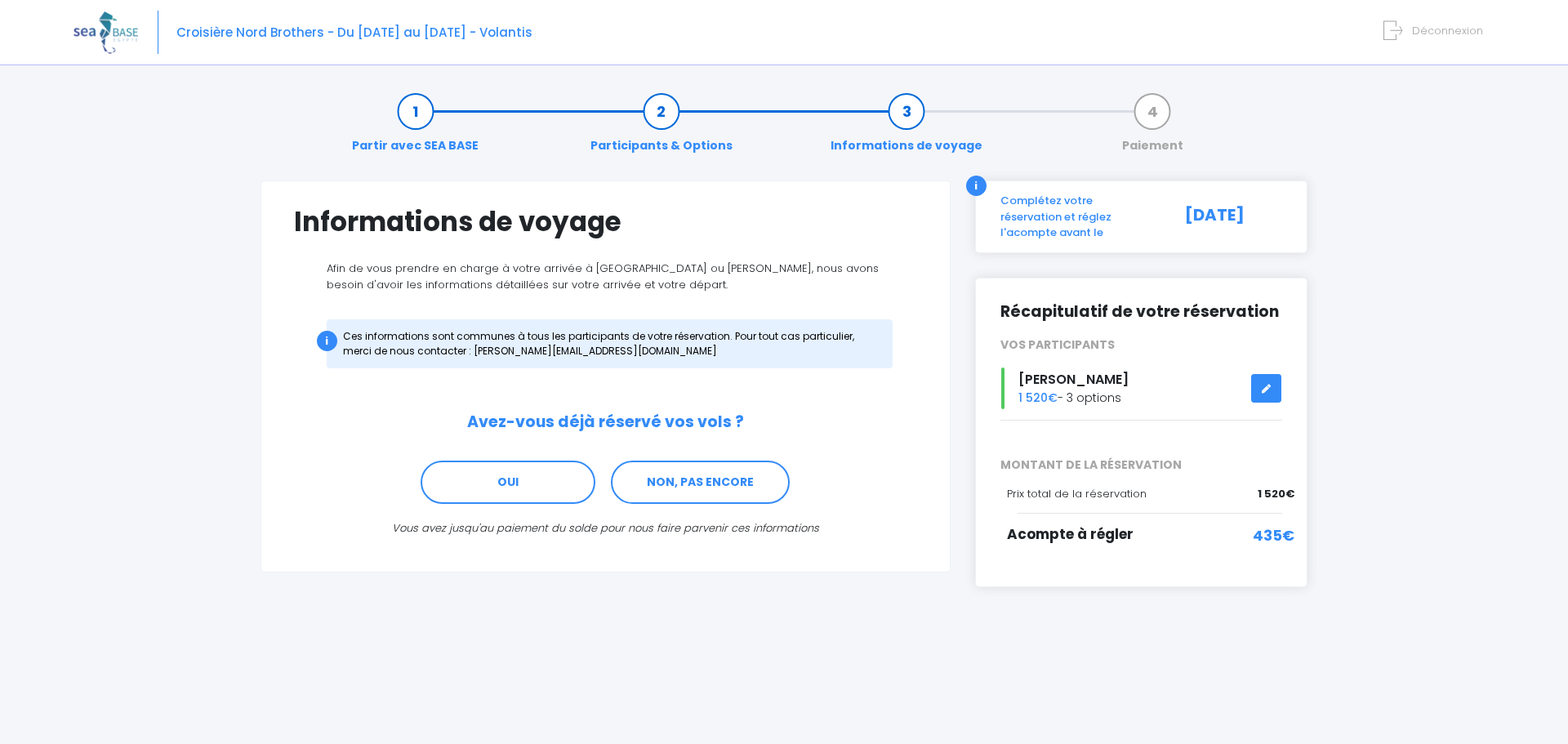
click at [595, 350] on div "i Ces informations sont communes à tous les participants de votre réservation. …" at bounding box center [609, 344] width 565 height 49
click at [673, 474] on link "NON, PAS ENCORE" at bounding box center [699, 482] width 179 height 44
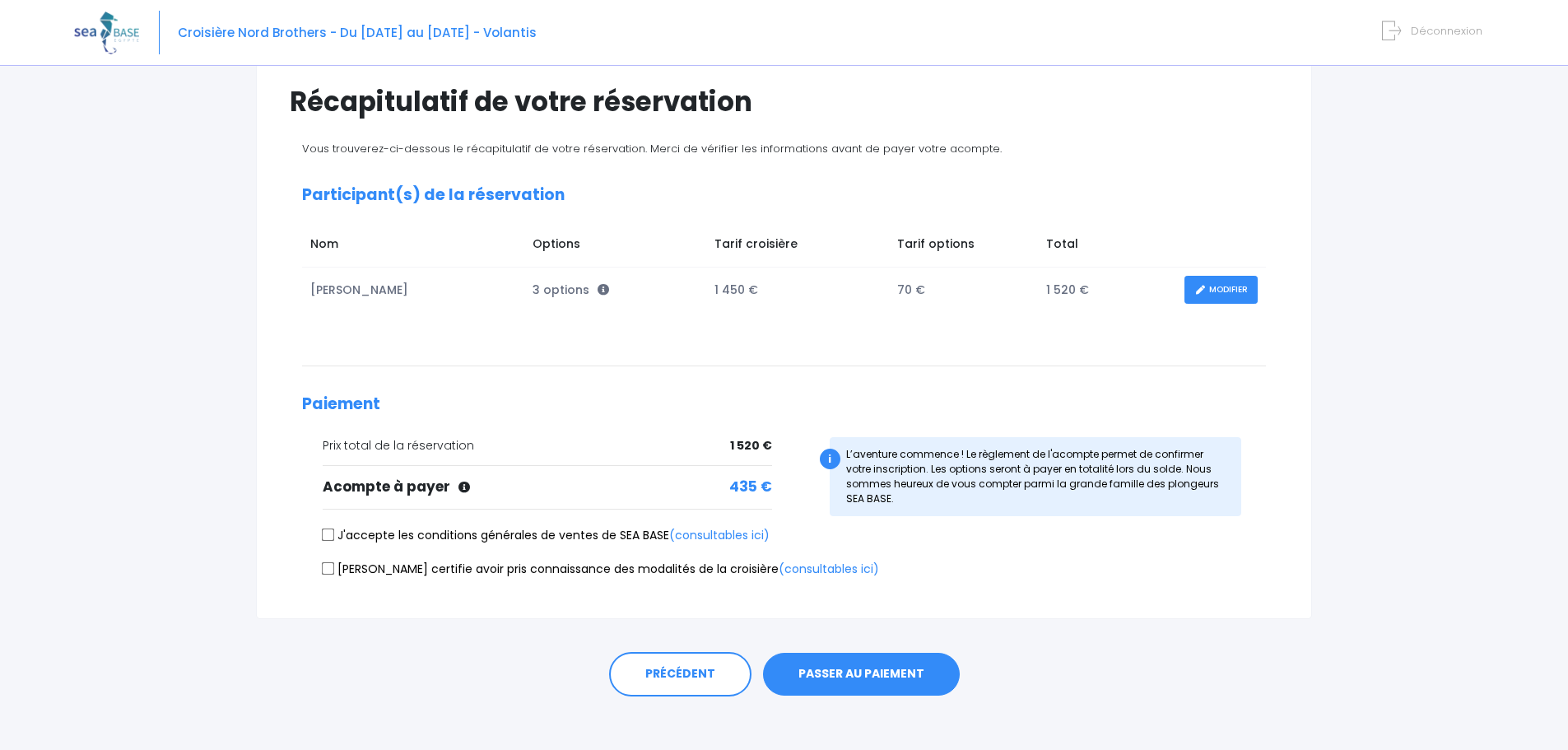
scroll to position [134, 0]
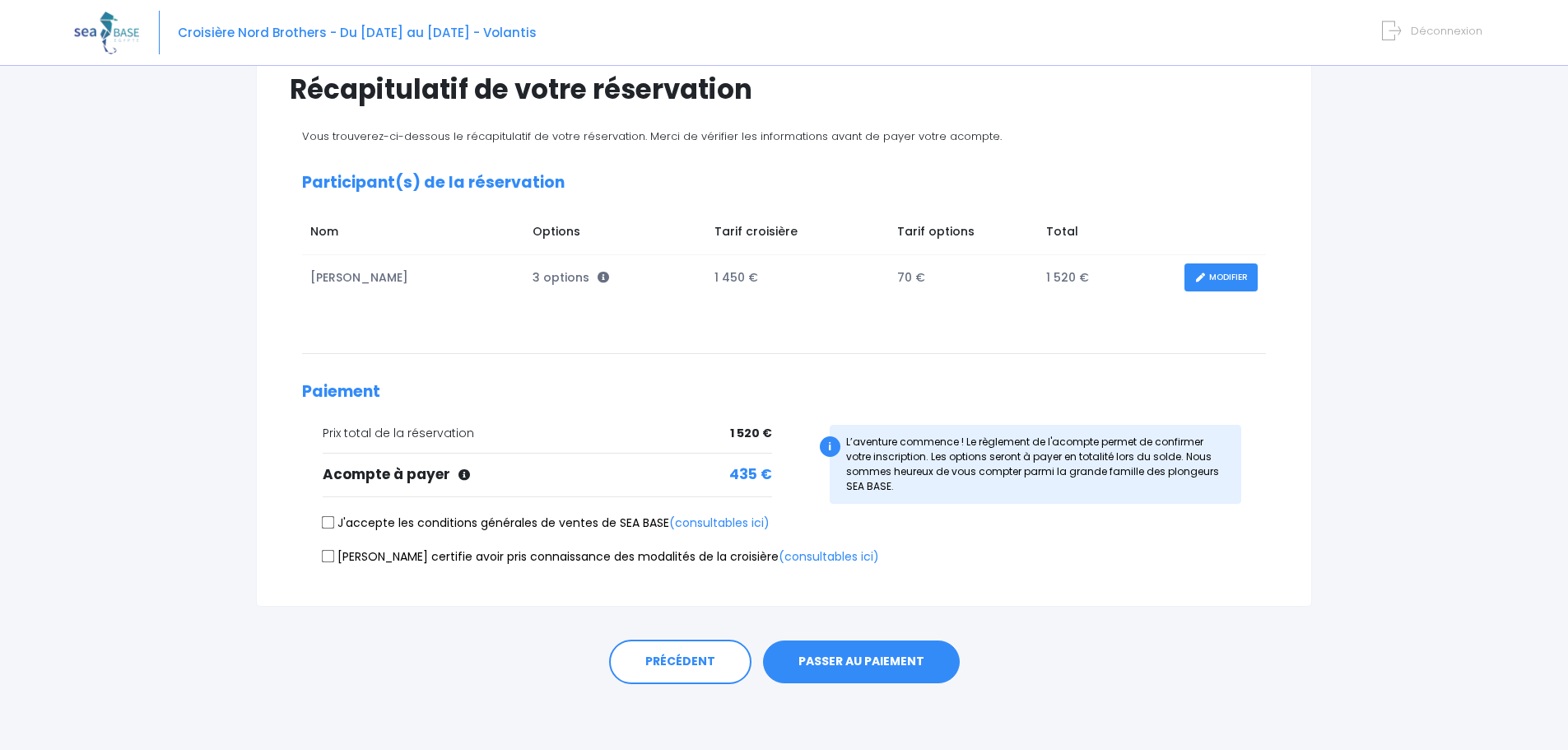
drag, startPoint x: 715, startPoint y: 435, endPoint x: 700, endPoint y: 440, distance: 15.8
click at [826, 438] on div "Prix total de la réservation 1 520 € 435 €" at bounding box center [784, 469] width 988 height 90
click at [533, 430] on div "Prix total de la réservation 1 520 €" at bounding box center [547, 432] width 450 height 17
click at [332, 519] on input "J'accepte les conditions générales de ventes de SEA BASE (consultables ici)" at bounding box center [328, 522] width 14 height 14
checkbox input "true"
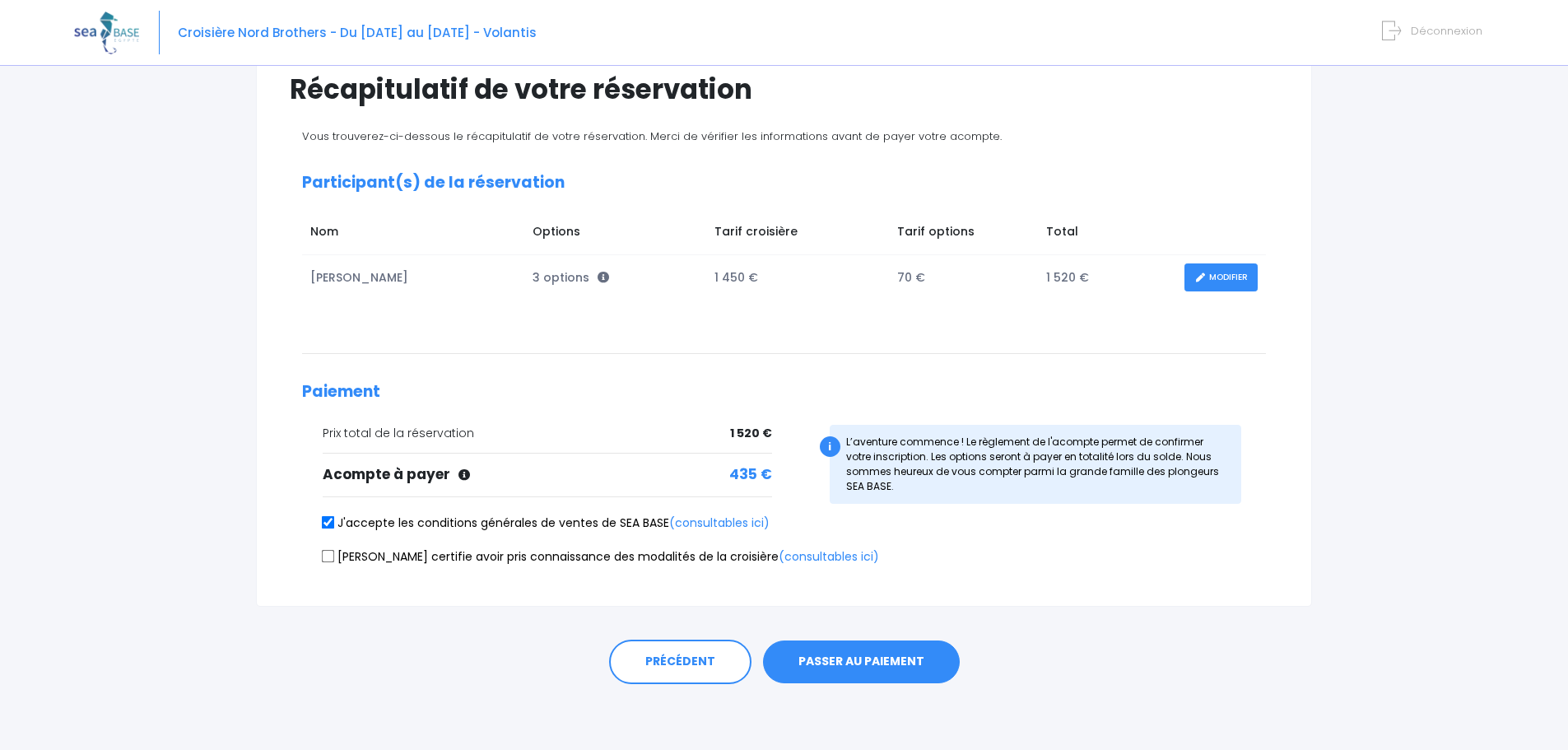
click at [328, 557] on input "[PERSON_NAME] certifie avoir pris connaissance des modalités de la croisière (c…" at bounding box center [328, 555] width 14 height 14
checkbox input "true"
click at [884, 663] on button "PASSER AU PAIEMENT" at bounding box center [860, 661] width 196 height 43
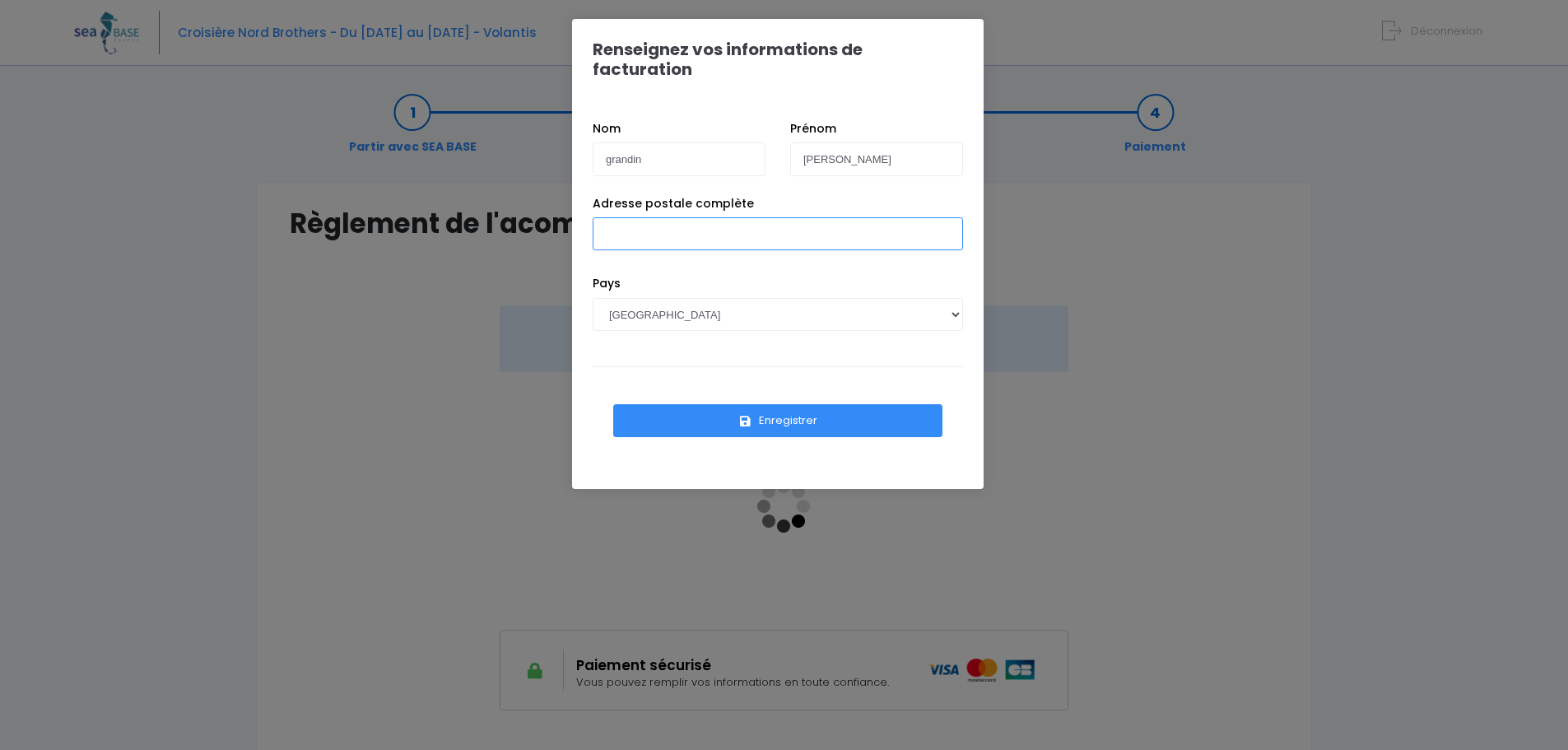
click at [658, 223] on input "Adresse postale complète" at bounding box center [777, 233] width 370 height 33
click at [765, 217] on input "9 rue michel strogoff" at bounding box center [777, 233] width 370 height 33
type input "9 rue michel strogoff 44300 NANTES"
click at [803, 404] on button "Enregistrer" at bounding box center [778, 421] width 329 height 33
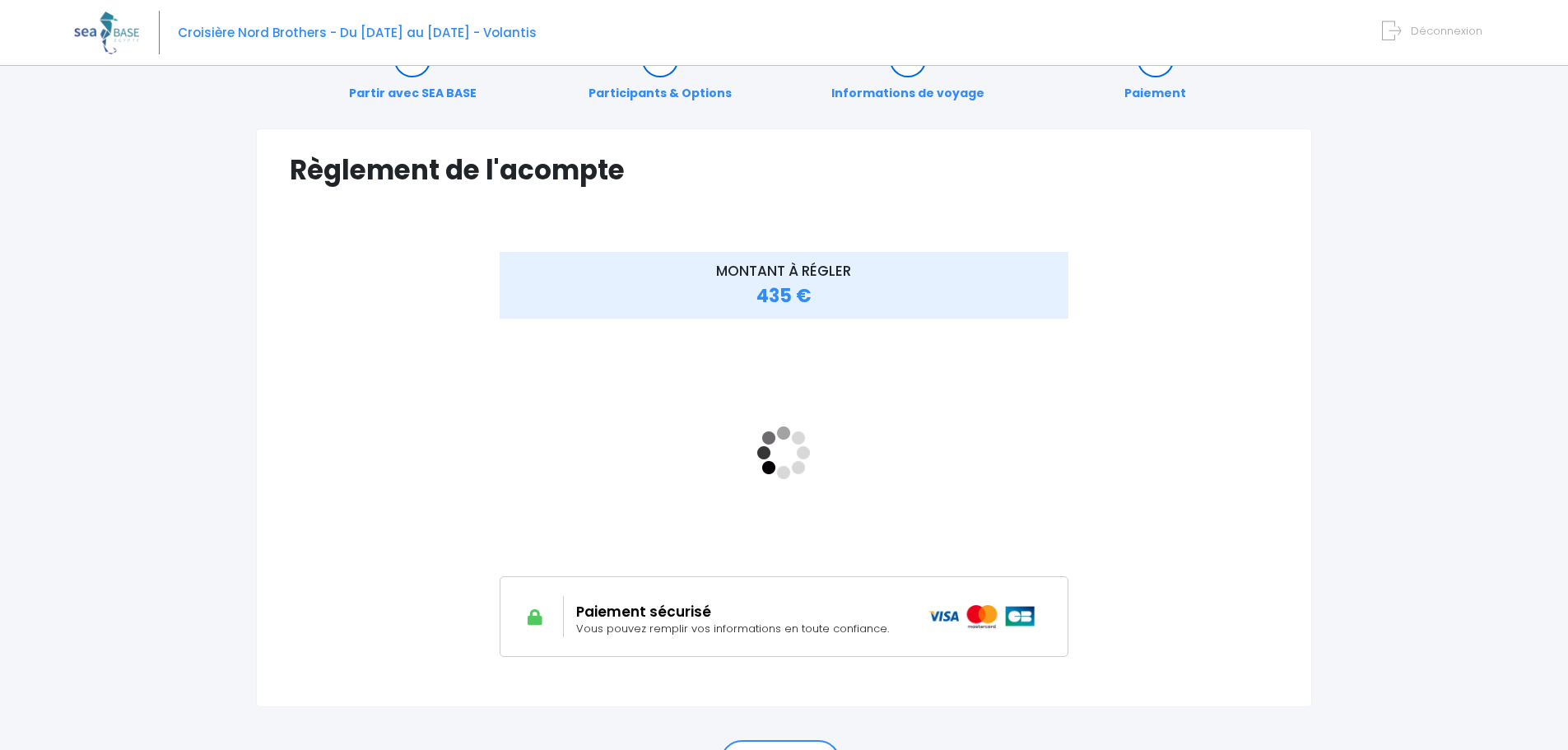
scroll to position [82, 0]
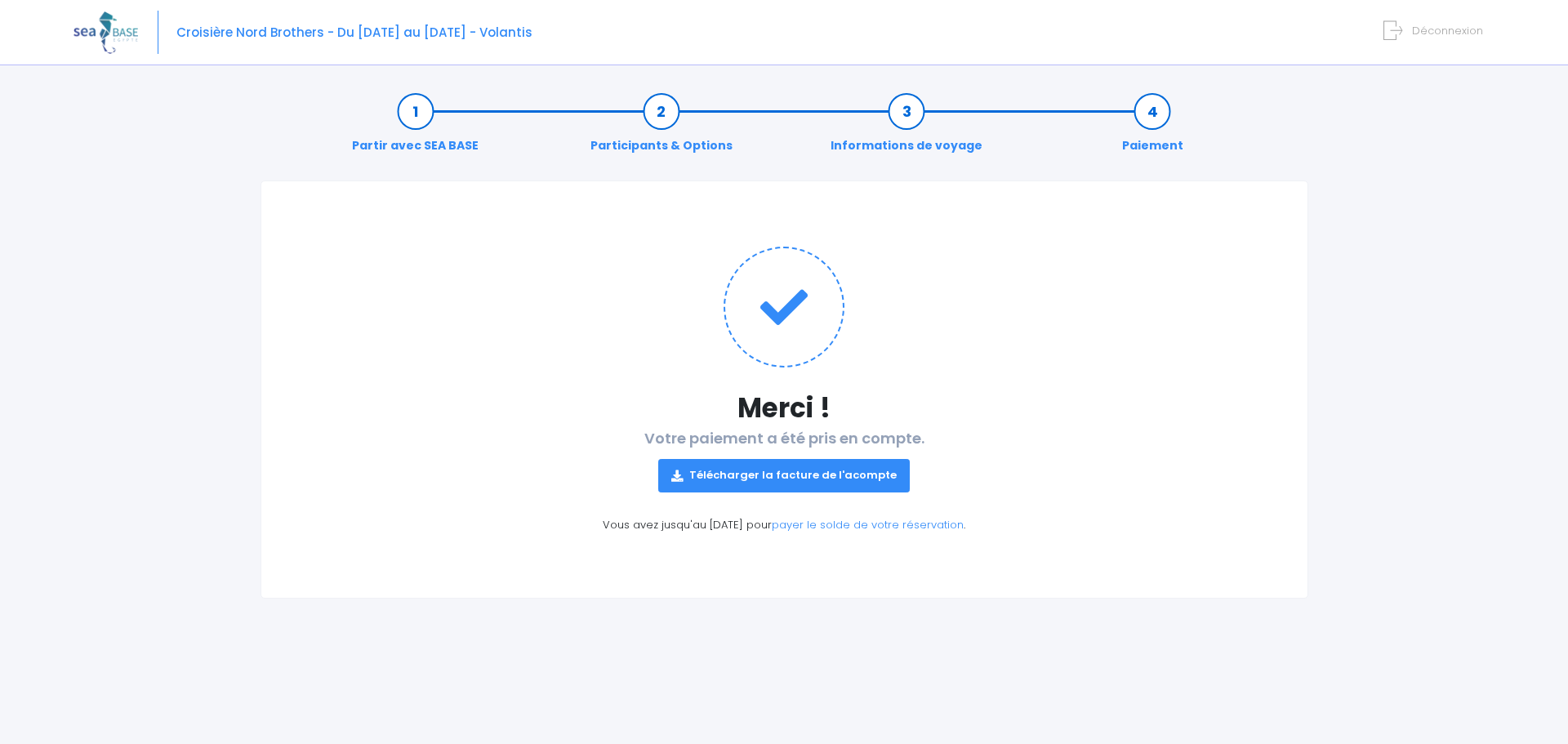
click at [800, 477] on link "Télécharger la facture de l'acompte" at bounding box center [784, 475] width 251 height 32
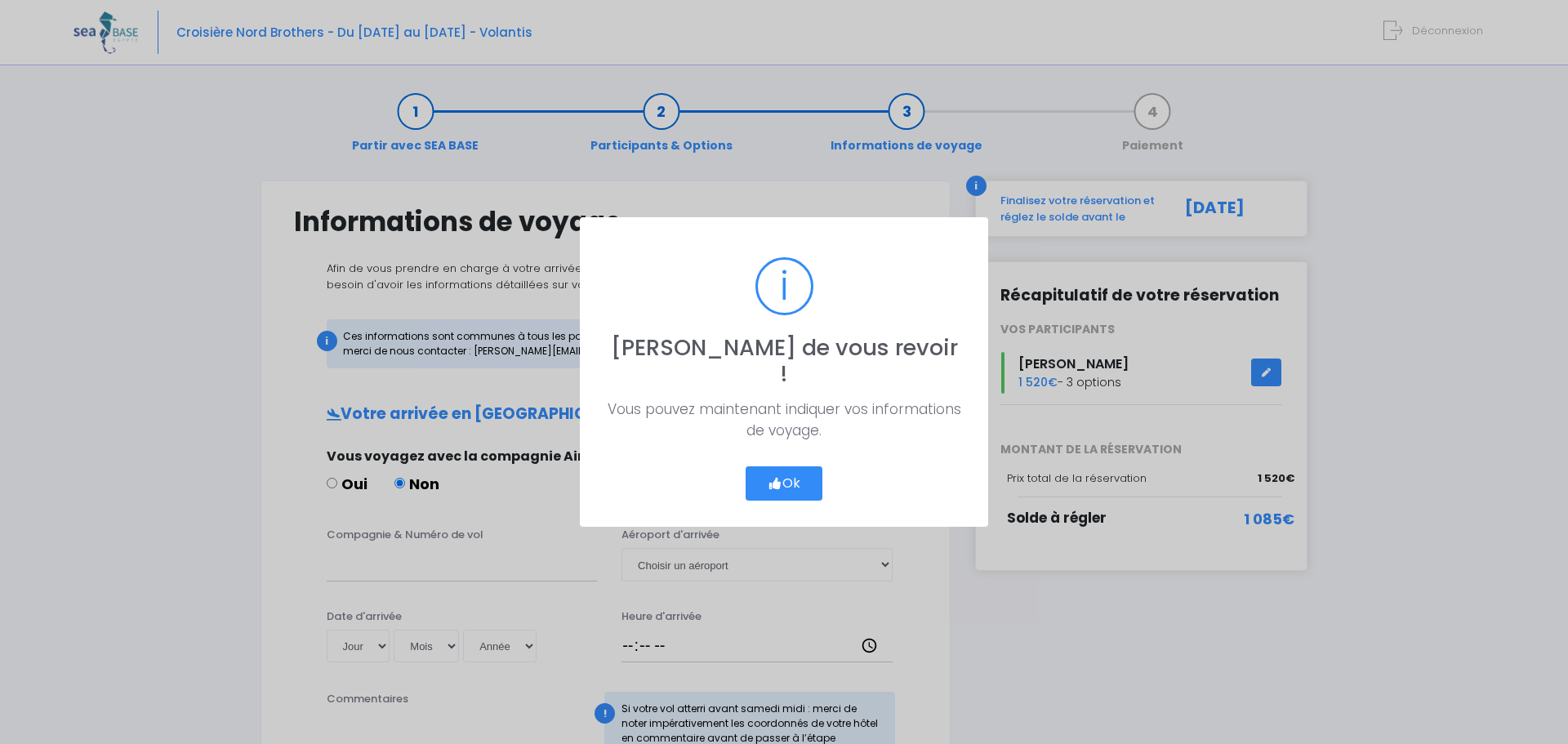
click at [793, 473] on button "Ok" at bounding box center [784, 483] width 77 height 34
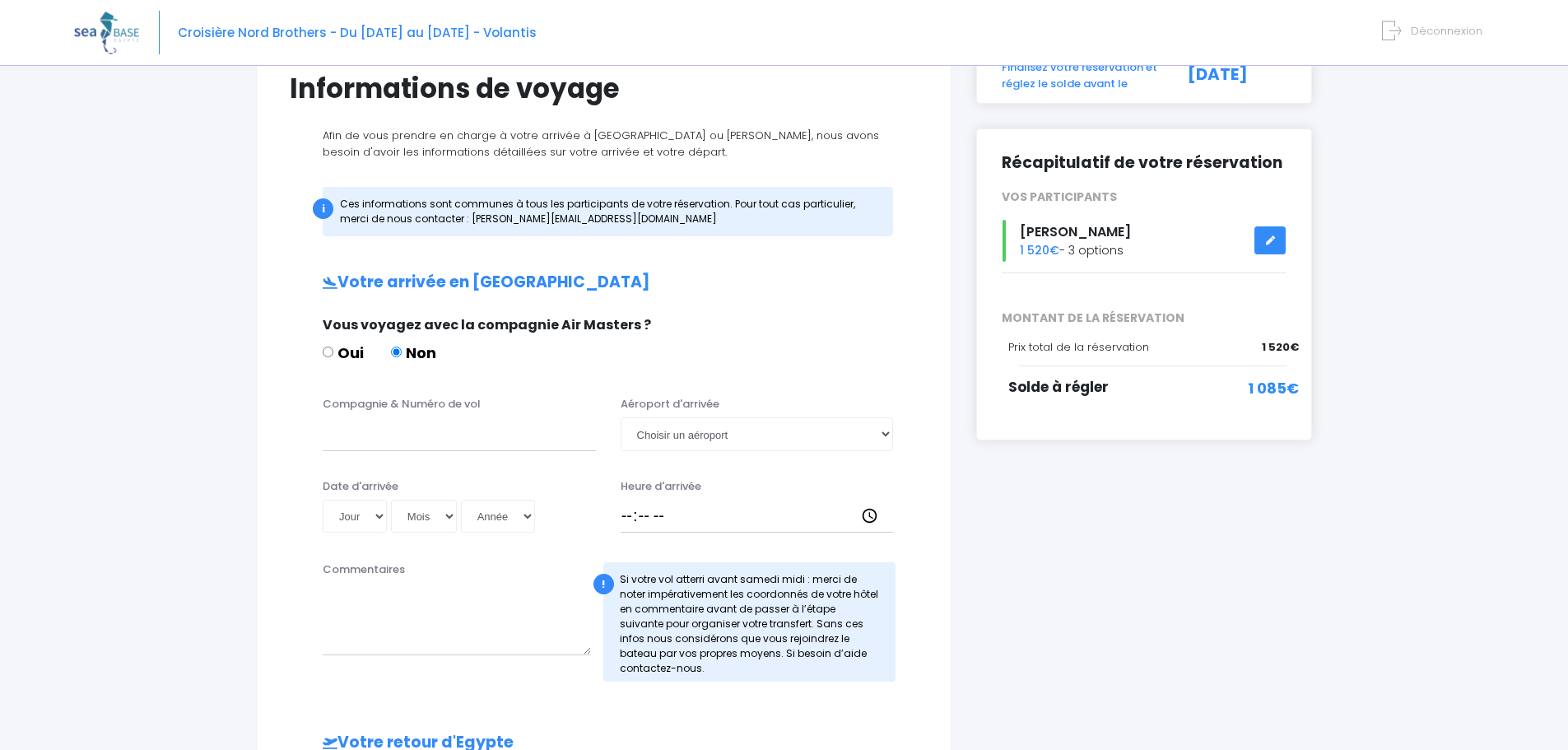
scroll to position [165, 0]
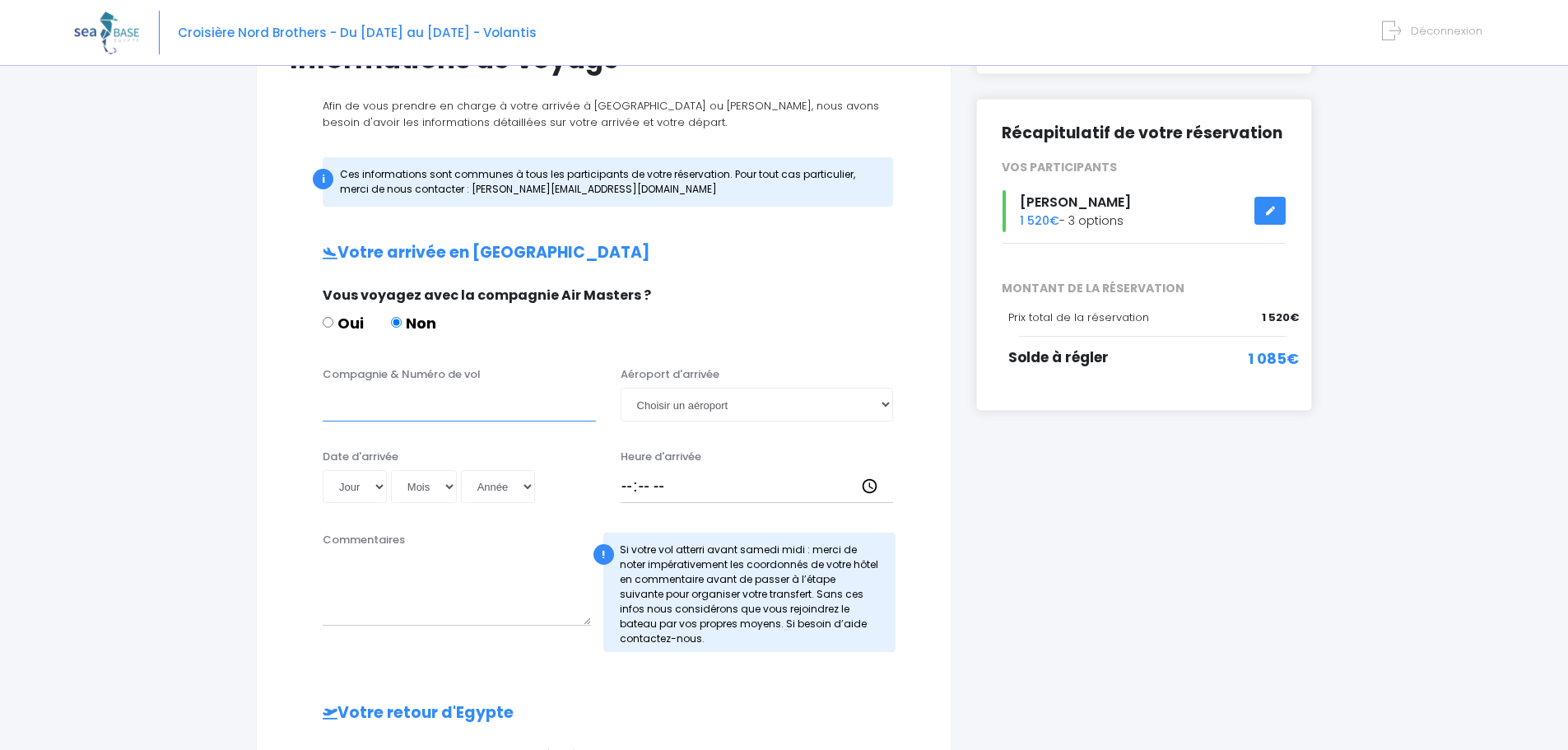
click at [395, 414] on input "Compagnie & Numéro de vol" at bounding box center [460, 403] width 273 height 33
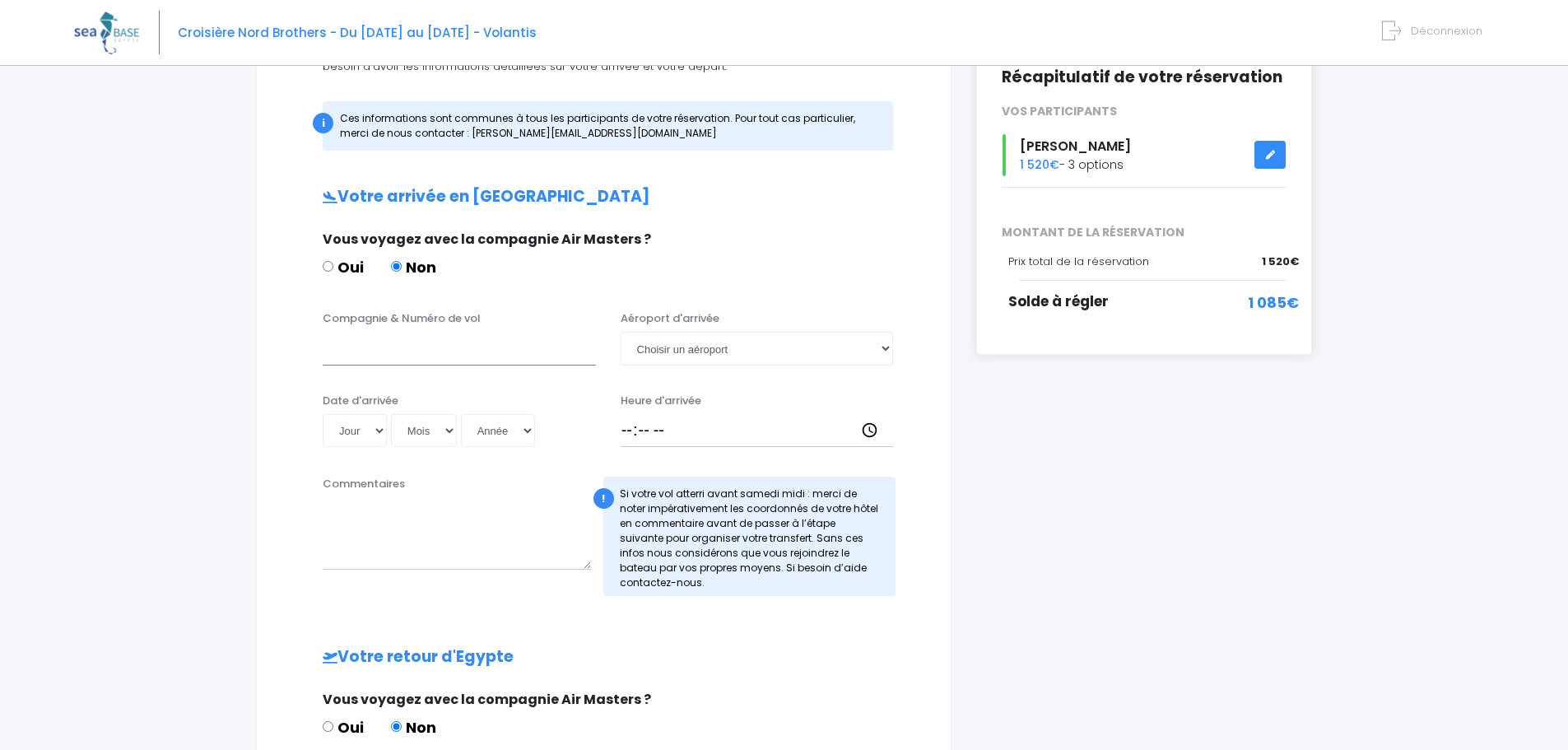
scroll to position [247, 0]
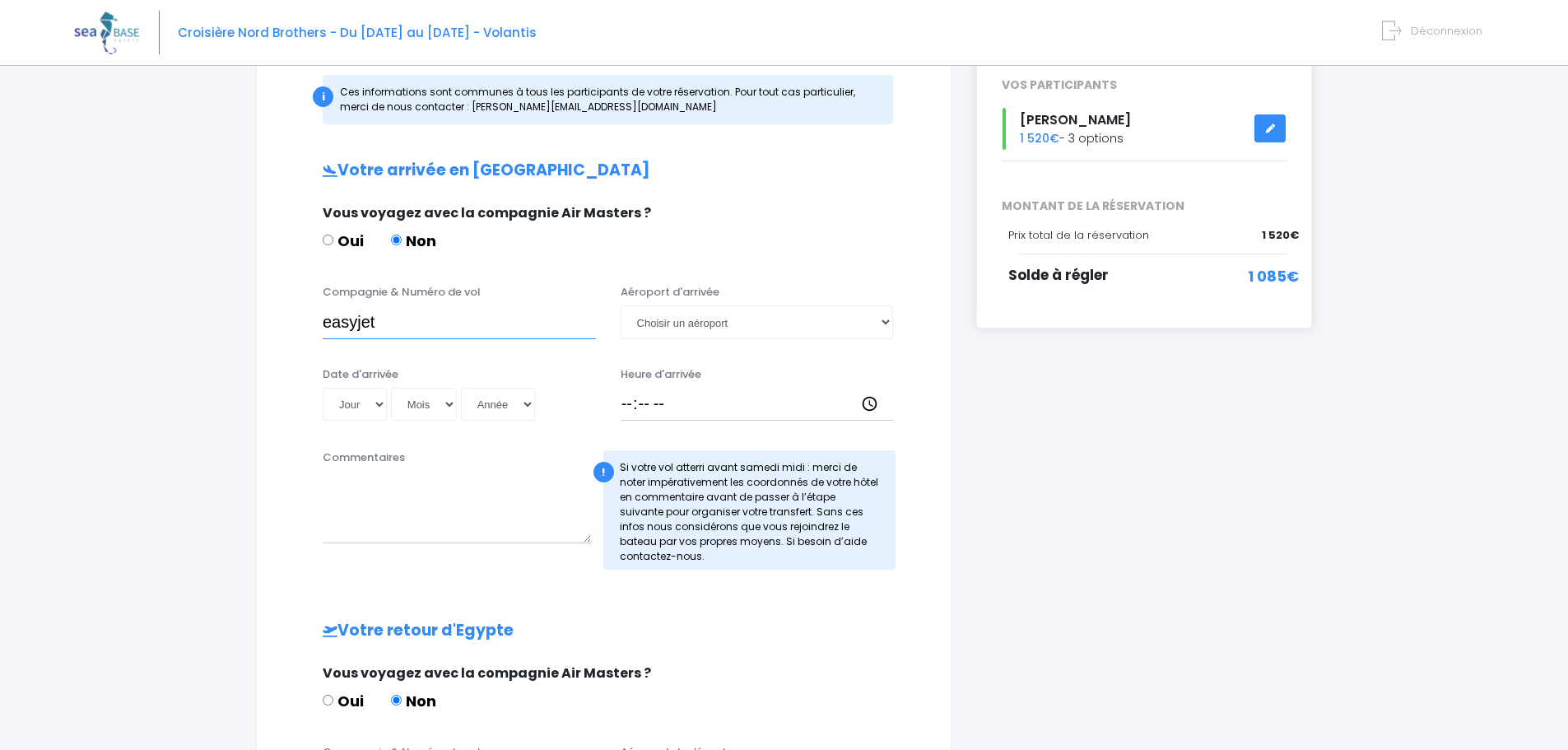
type input "easyjet"
click at [702, 328] on select "Choisir un aéroport Hurghada Marsa Alam" at bounding box center [757, 321] width 273 height 33
select select "Hurghada"
click at [621, 305] on select "Choisir un aéroport Hurghada Marsa Alam" at bounding box center [757, 321] width 273 height 33
click at [356, 404] on select "Jour 01 02 03 04 05 06 07 08 09 10 11 12 13 14 15 16 17 18 19 20 21 22 23 24 25…" at bounding box center [355, 403] width 64 height 33
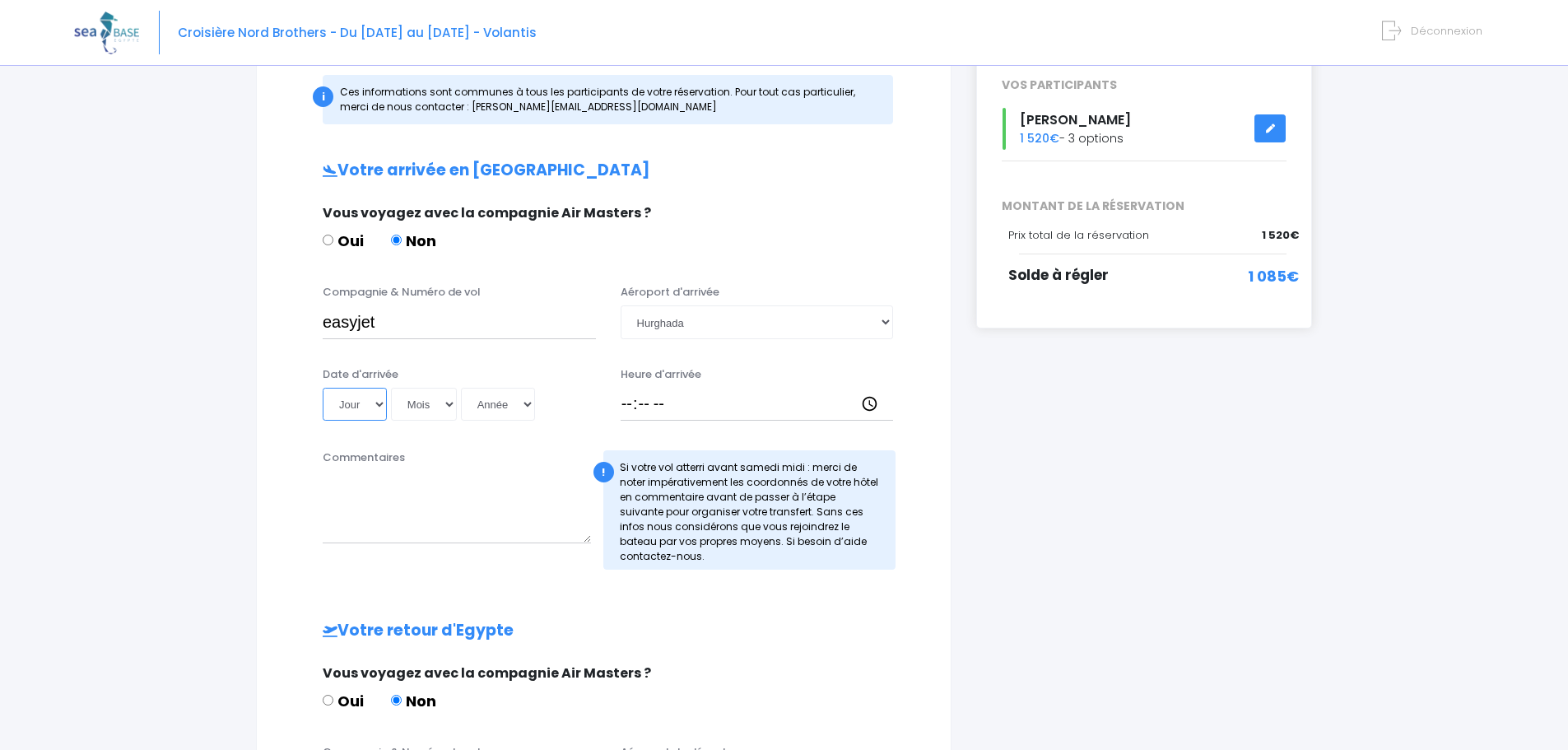
select select "09"
click at [323, 387] on select "Jour 01 02 03 04 05 06 07 08 09 10 11 12 13 14 15 16 17 18 19 20 21 22 23 24 25…" at bounding box center [355, 403] width 64 height 33
click at [423, 422] on div "Date d'arrivée Jour 01 02 03 04 05 06 07 08 09 10 11 12 13 14 15 16 17 18 19 20…" at bounding box center [459, 394] width 298 height 55
click at [425, 412] on select "Mois 01 02 03 04 05 06 07 08 09 10 11 12" at bounding box center [423, 403] width 66 height 33
select select "05"
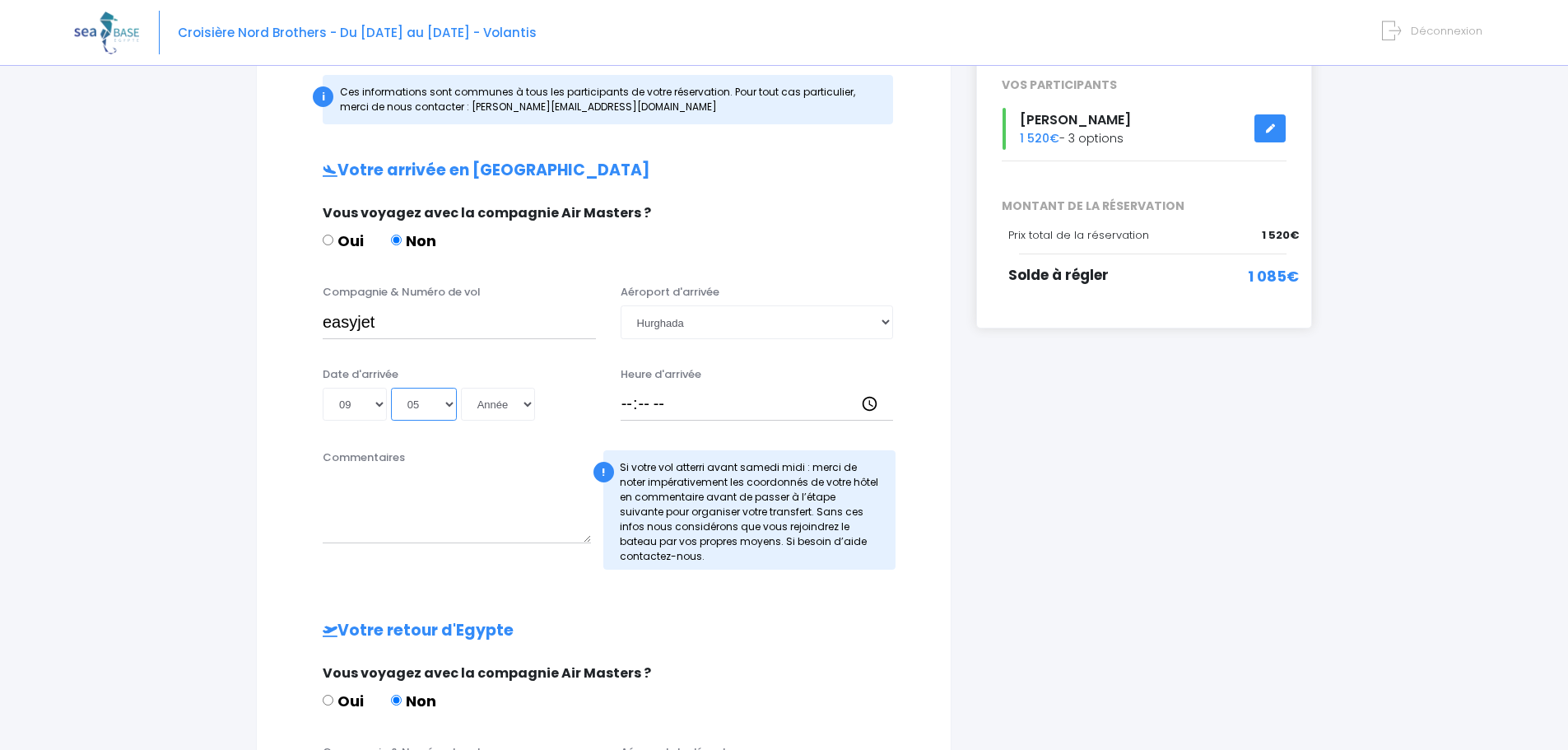
click at [391, 387] on select "Mois 01 02 03 04 05 06 07 08 09 10 11 12" at bounding box center [423, 403] width 66 height 33
click at [510, 407] on select "Année 2045 2044 2043 2042 2041 2040 2039 2038 2037 2036 2035 2034 2033 2032 203…" at bounding box center [498, 403] width 74 height 33
select select "2026"
click at [461, 387] on select "Année 2045 2044 2043 2042 2041 2040 2039 2038 2037 2036 2035 2034 2033 2032 203…" at bounding box center [498, 403] width 74 height 33
type input "2026-05-09"
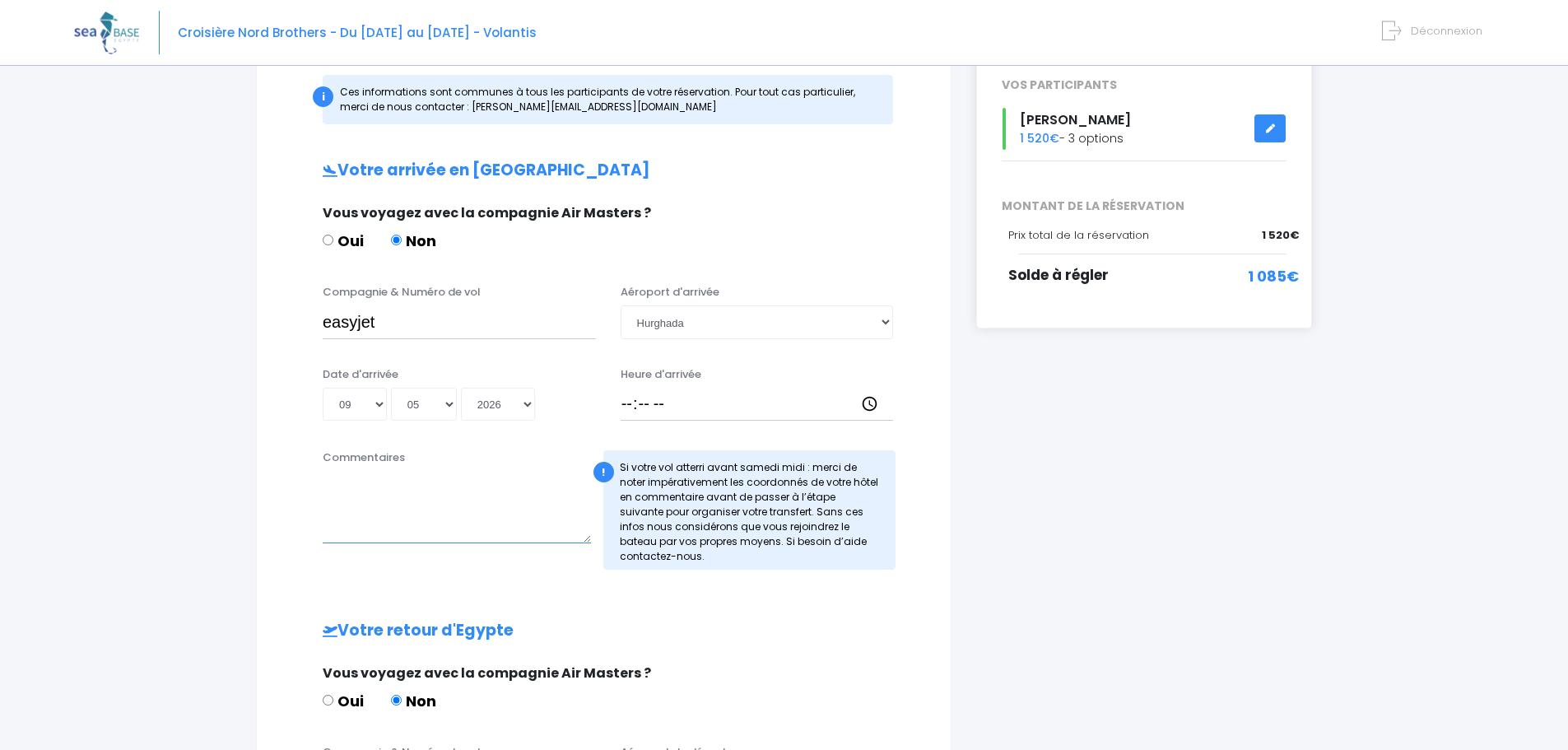
click at [400, 541] on textarea "Commentaires" at bounding box center [457, 507] width 269 height 72
click at [633, 405] on input "Heure d'arrivée" at bounding box center [757, 403] width 273 height 33
type input "17:15"
click at [423, 498] on textarea "Commentaires" at bounding box center [457, 507] width 269 height 72
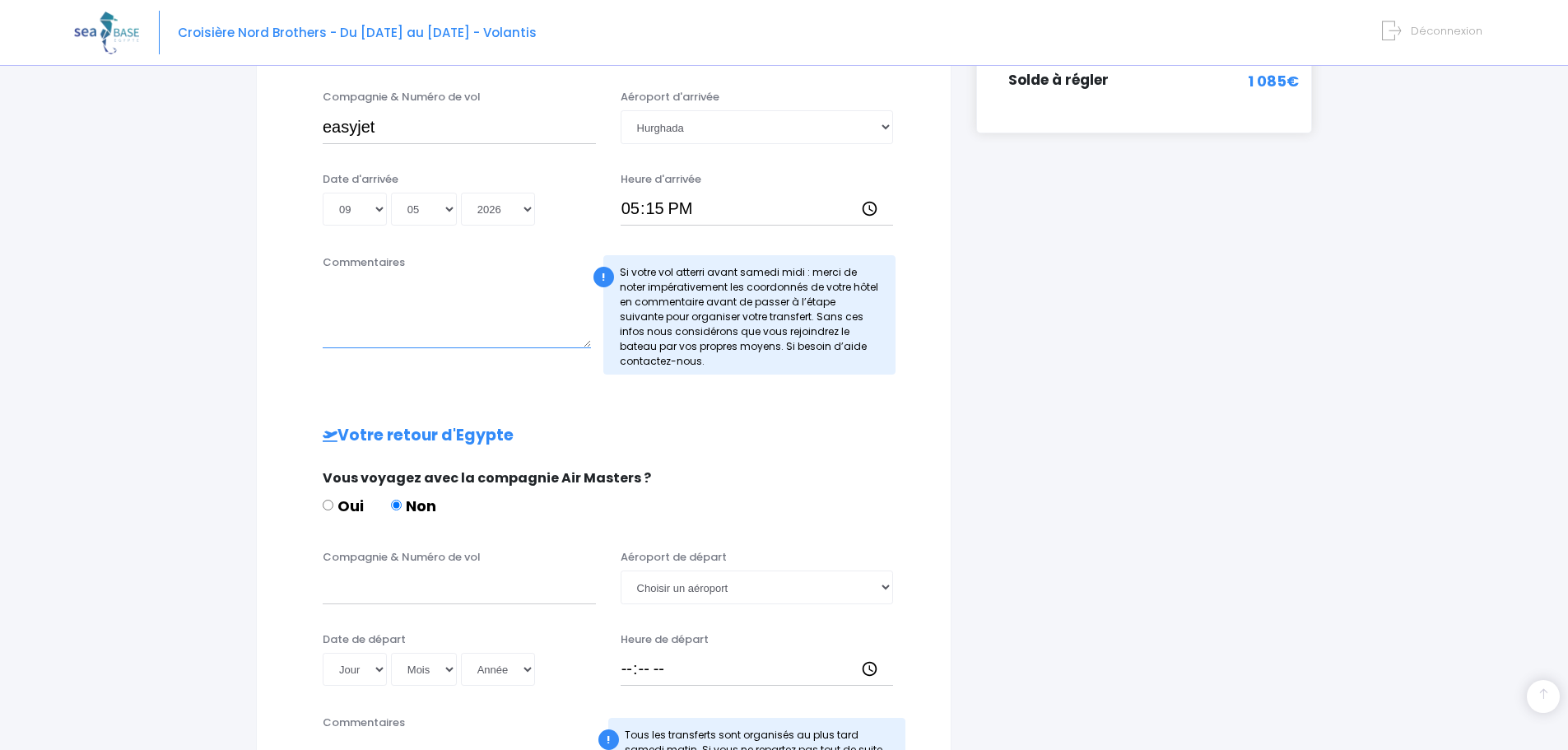
scroll to position [494, 0]
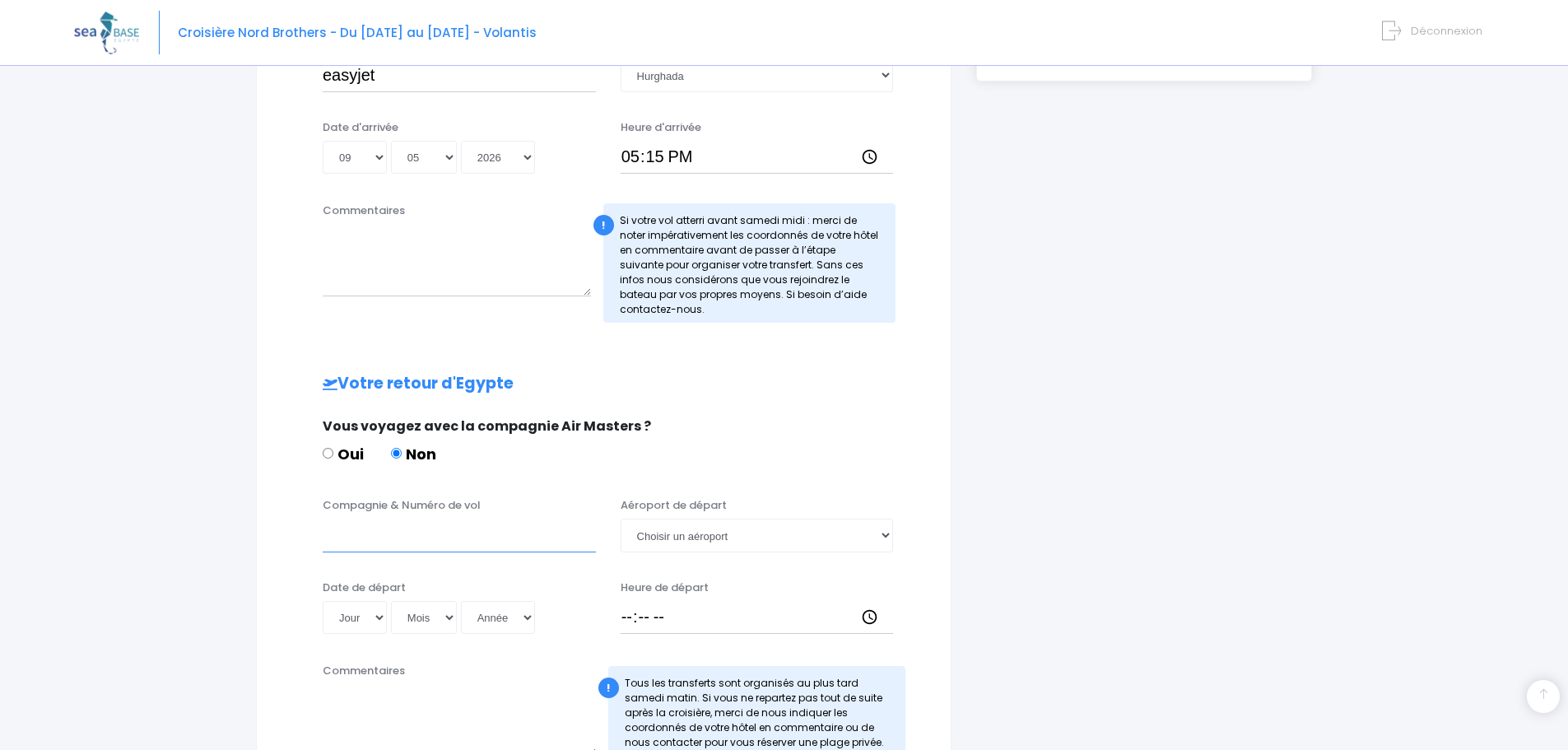
click at [382, 539] on input "Compagnie & Numéro de vol" at bounding box center [460, 535] width 273 height 33
paste input "EJU4766"
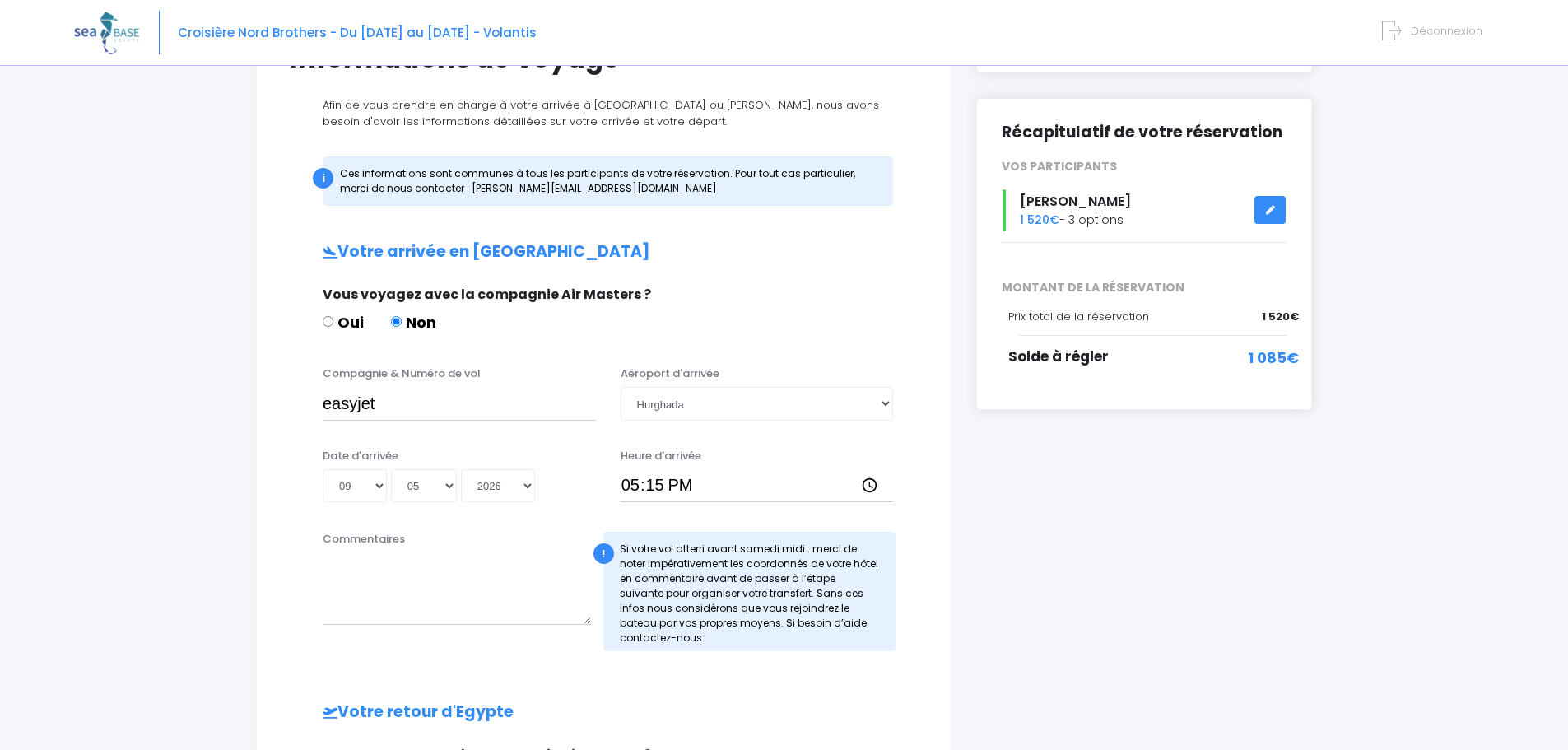
scroll to position [165, 0]
type input "Easyjet EJU4766"
click at [429, 407] on input "easyjet" at bounding box center [460, 403] width 273 height 33
paste input "EJU4765"
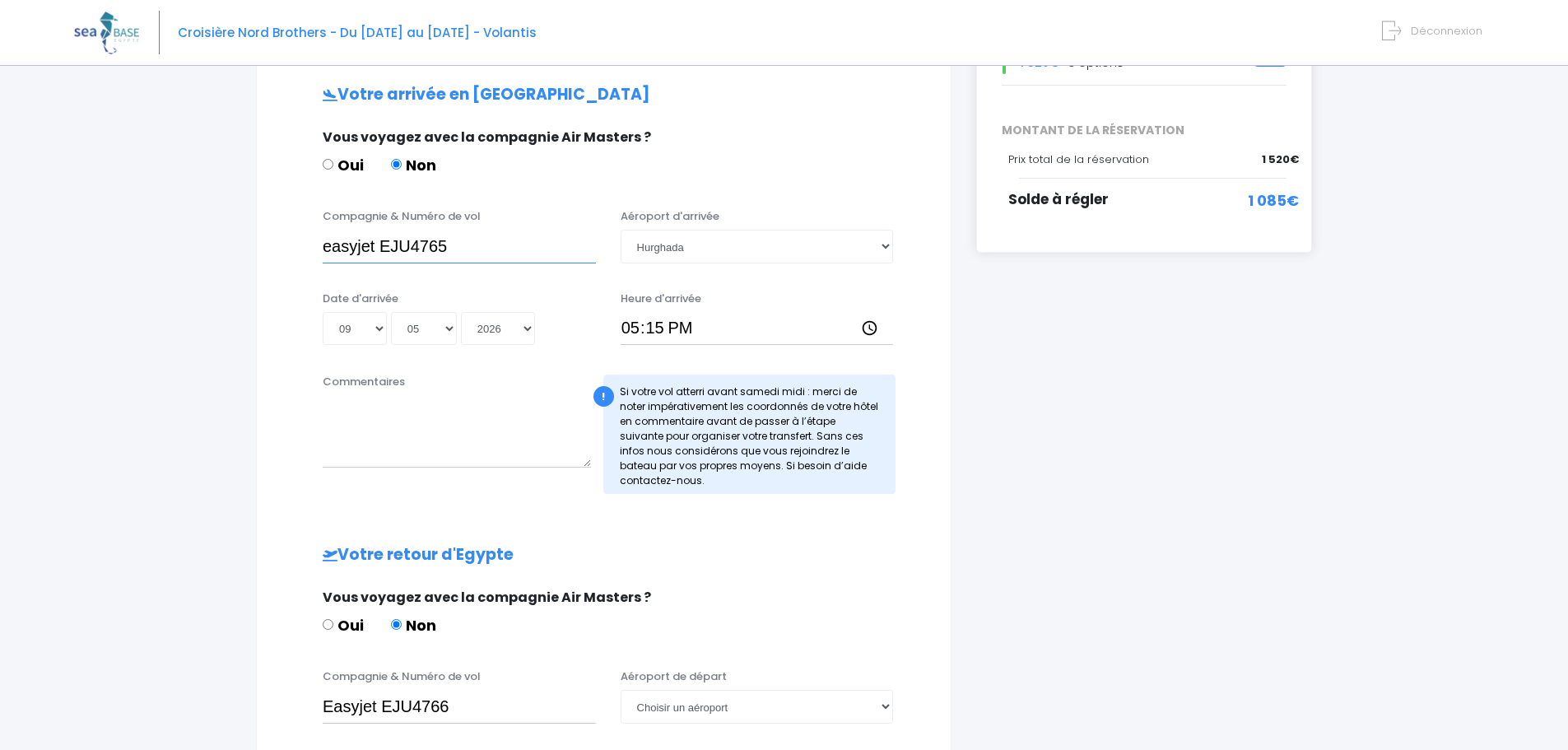
scroll to position [576, 0]
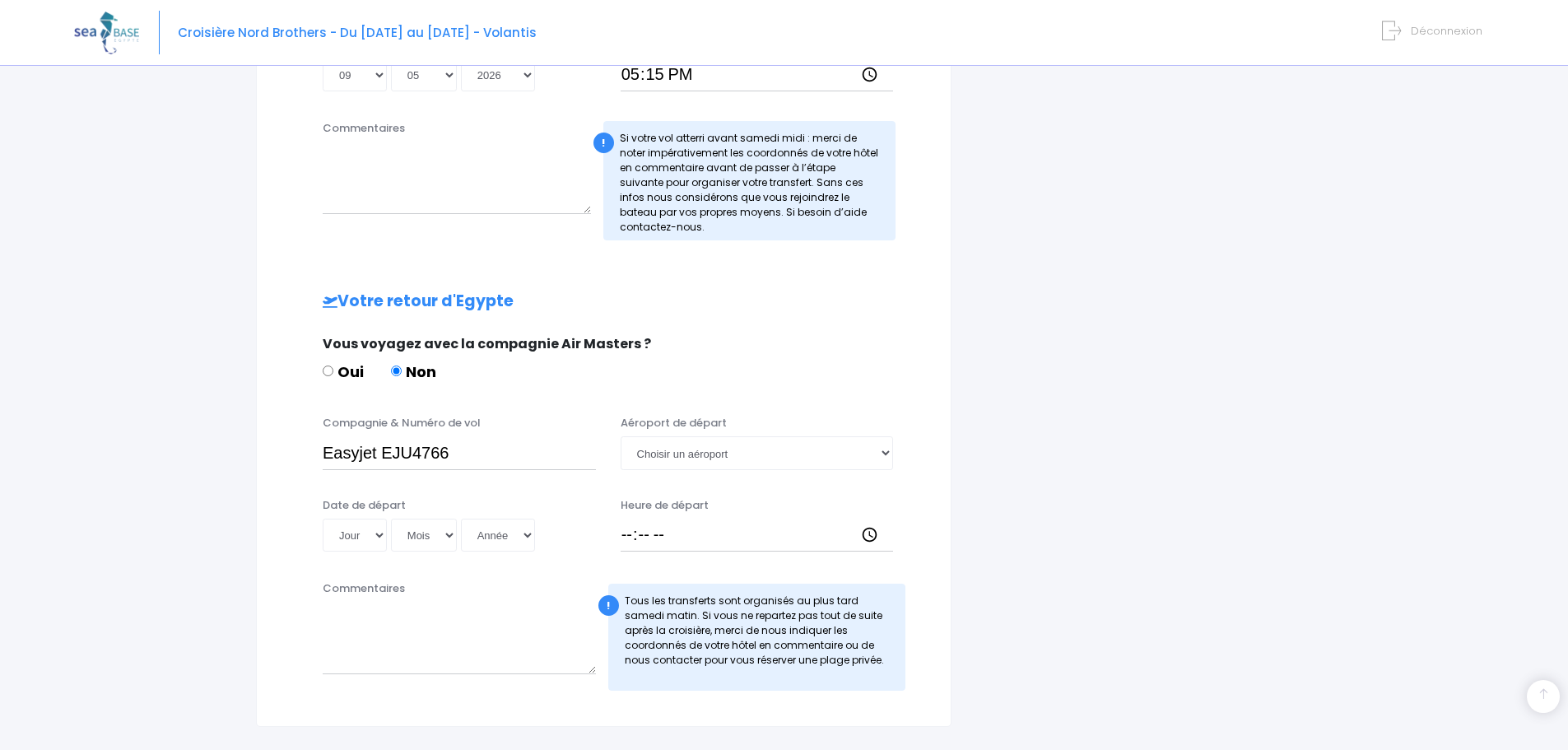
type input "easyjet EJU4765"
click at [625, 529] on input "Heure de départ" at bounding box center [757, 535] width 273 height 33
type input "18:00"
click at [341, 522] on select "Jour 01 02 03 04 05 06 07 08 09 10 11 12 13 14 15 16 17 18 19 20 21 22 23 24 25…" at bounding box center [355, 535] width 64 height 33
select select "16"
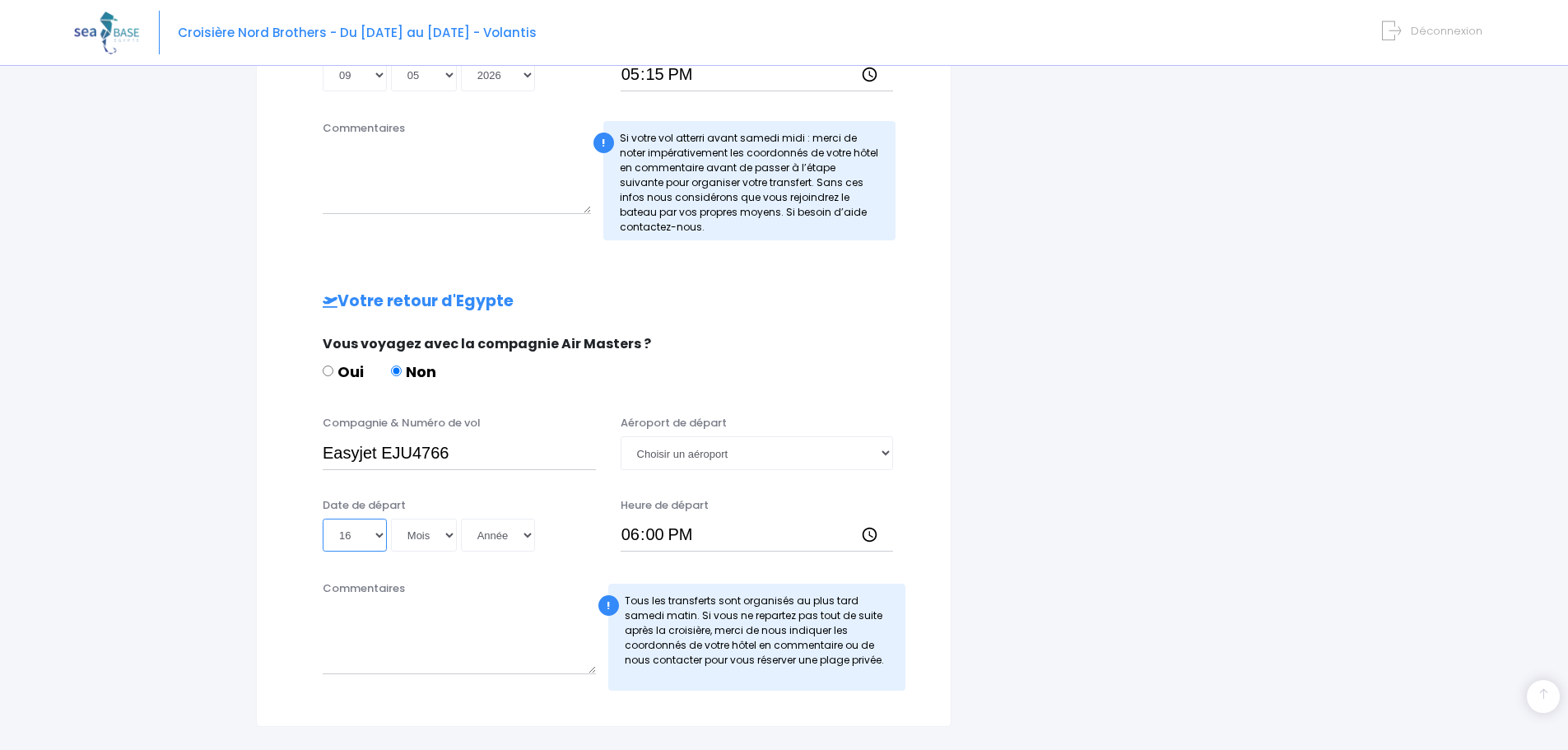
click at [323, 518] on select "Jour 01 02 03 04 05 06 07 08 09 10 11 12 13 14 15 16 17 18 19 20 21 22 23 24 25…" at bounding box center [355, 535] width 64 height 33
click at [441, 545] on select "Mois 01 02 03 04 05 06 07 08 09 10 11 12" at bounding box center [423, 535] width 66 height 33
select select "05"
click at [391, 518] on select "Mois 01 02 03 04 05 06 07 08 09 10 11 12" at bounding box center [423, 535] width 66 height 33
click at [510, 542] on select "Année 2045 2044 2043 2042 2041 2040 2039 2038 2037 2036 2035 2034 2033 2032 203…" at bounding box center [498, 535] width 74 height 33
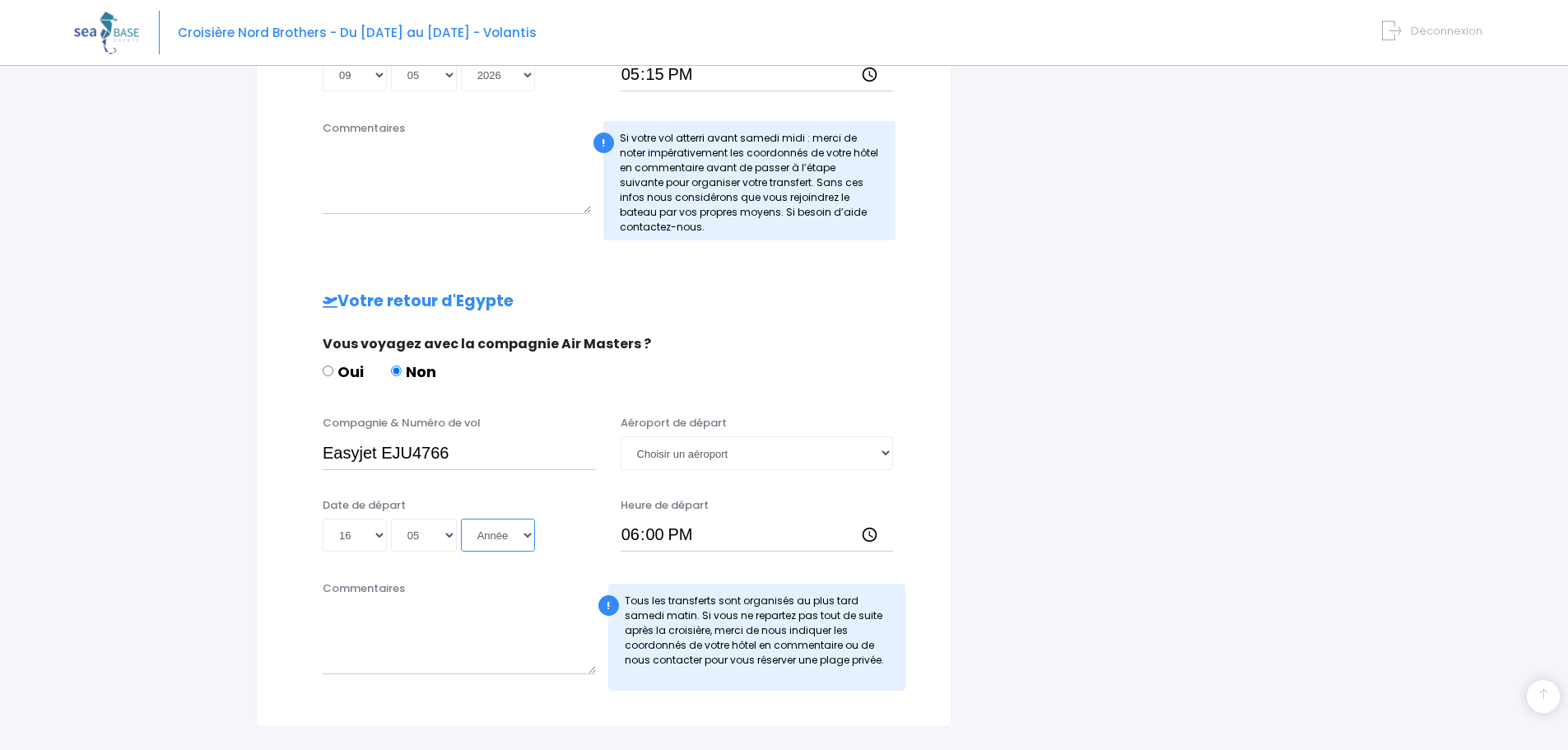
select select "2026"
click at [461, 518] on select "Année 2045 2044 2043 2042 2041 2040 2039 2038 2037 2036 2035 2034 2033 2032 203…" at bounding box center [498, 535] width 74 height 33
type input "2026-05-16"
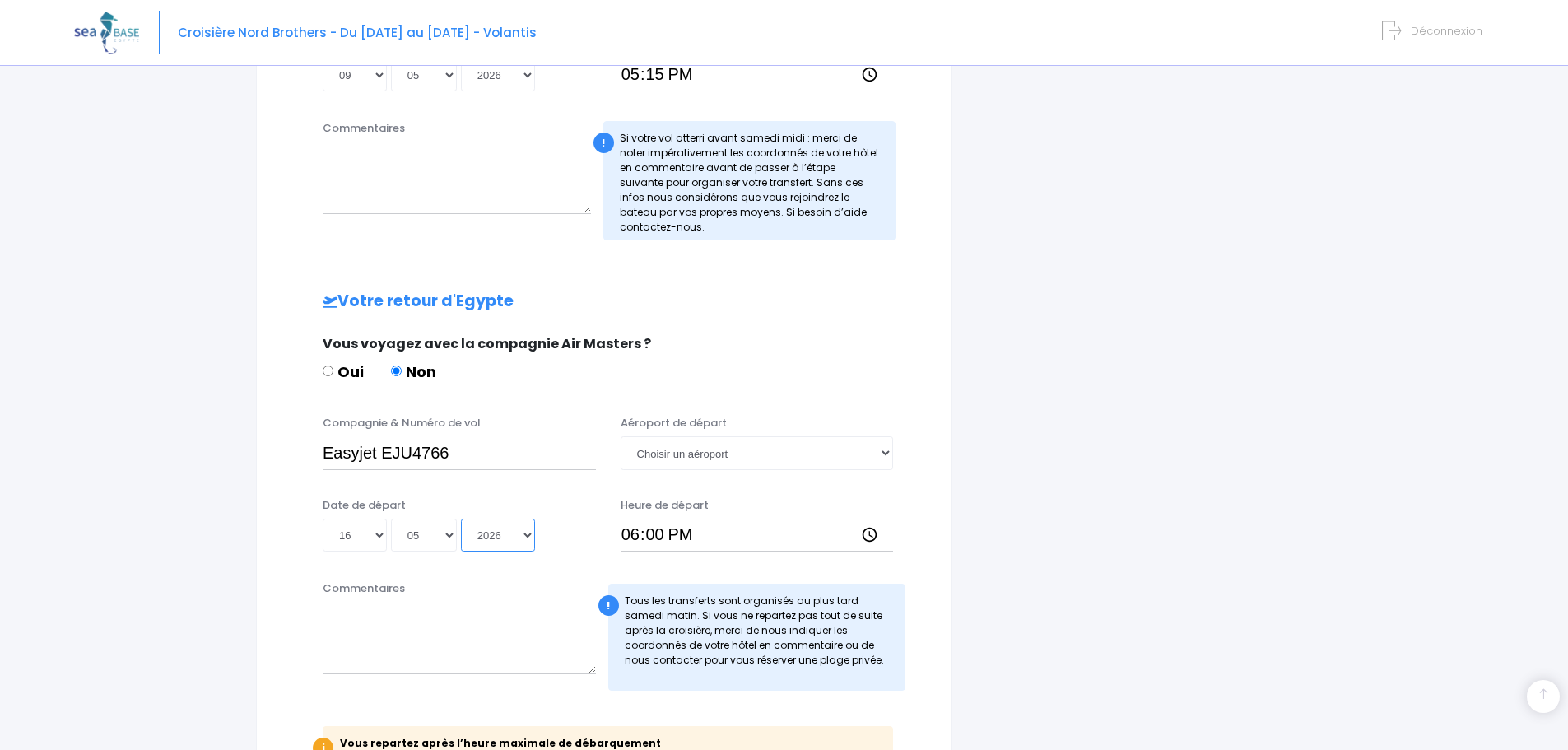
scroll to position [741, 0]
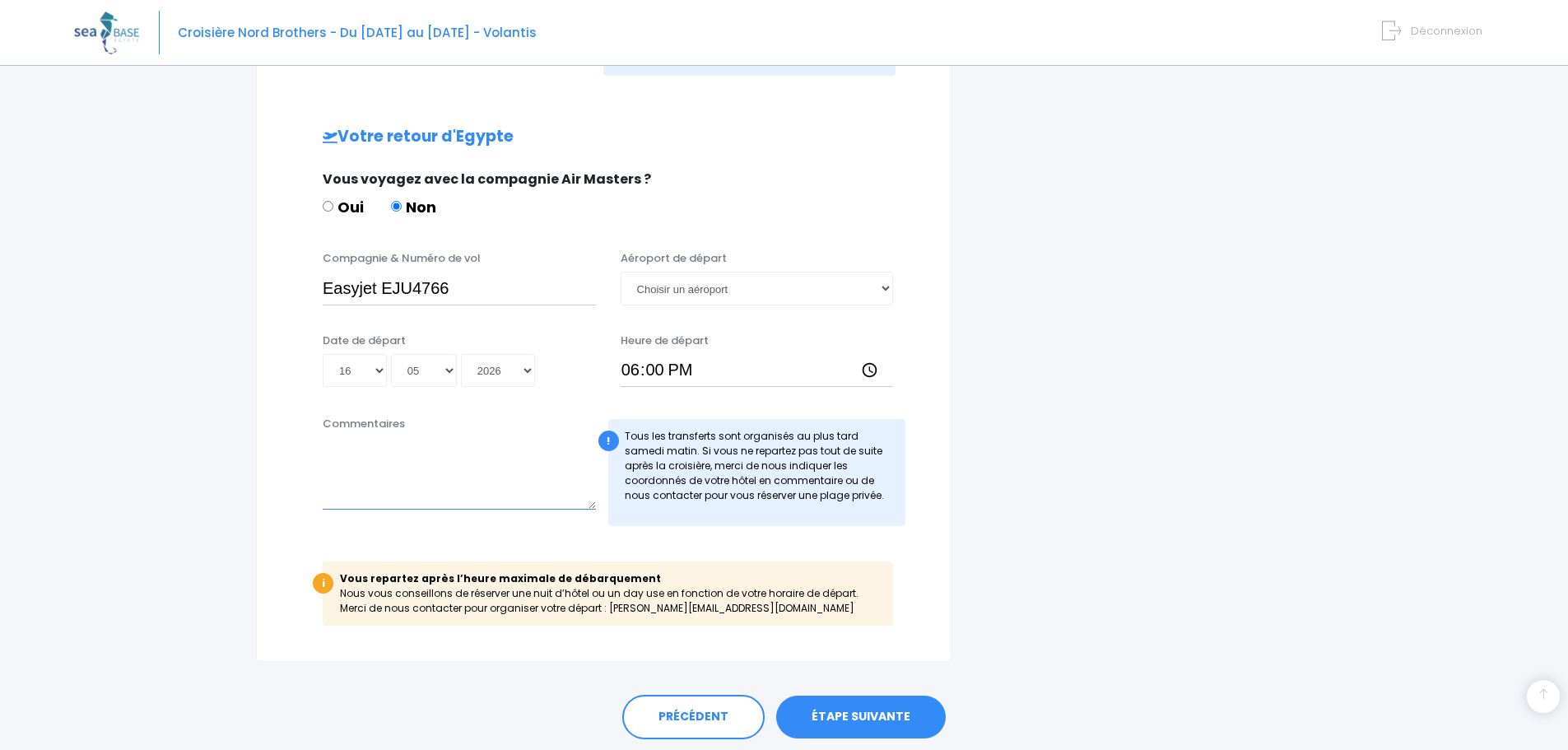
click at [471, 504] on textarea "Commentaires" at bounding box center [460, 473] width 273 height 72
click at [890, 722] on link "ÉTAPE SUIVANTE" at bounding box center [860, 717] width 169 height 43
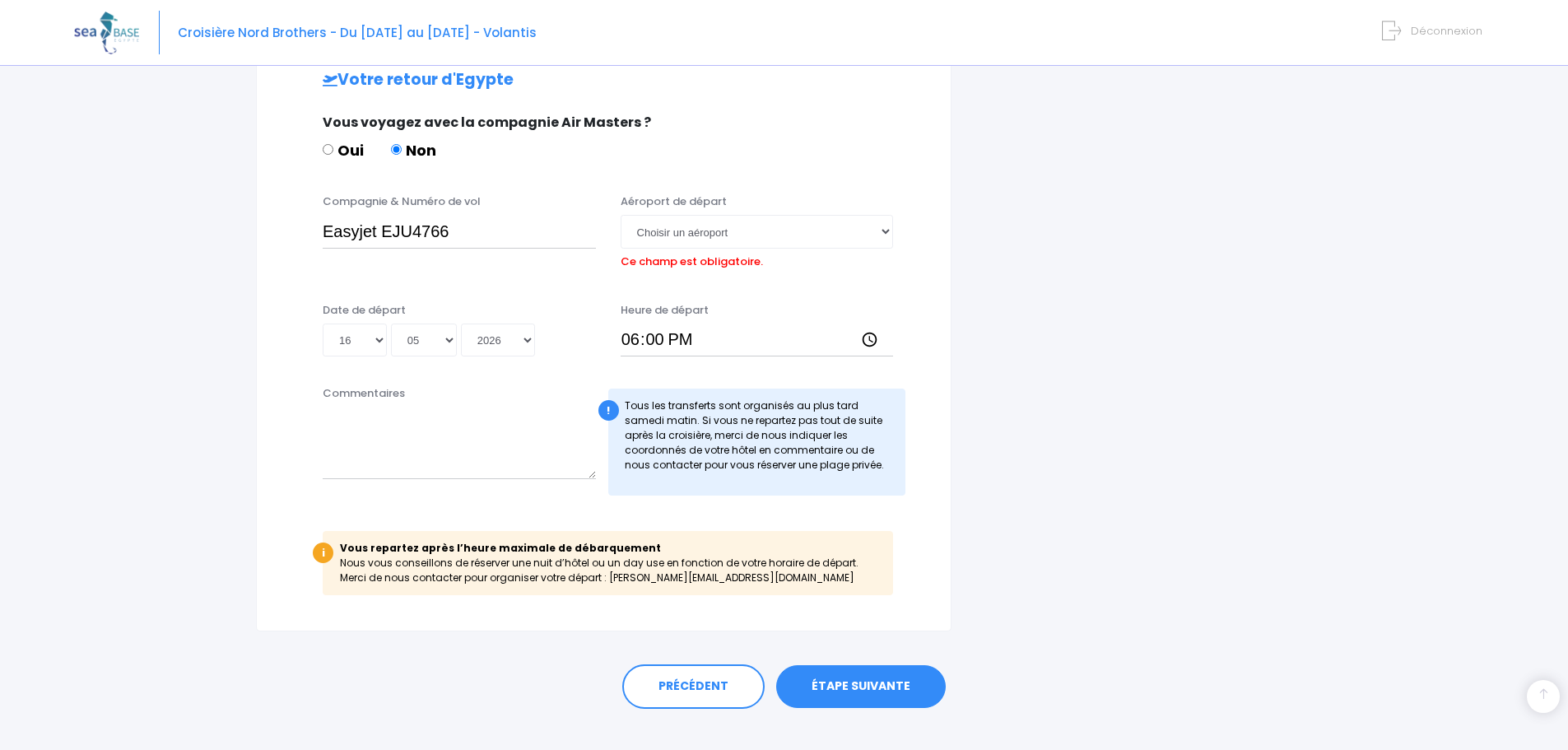
scroll to position [822, 0]
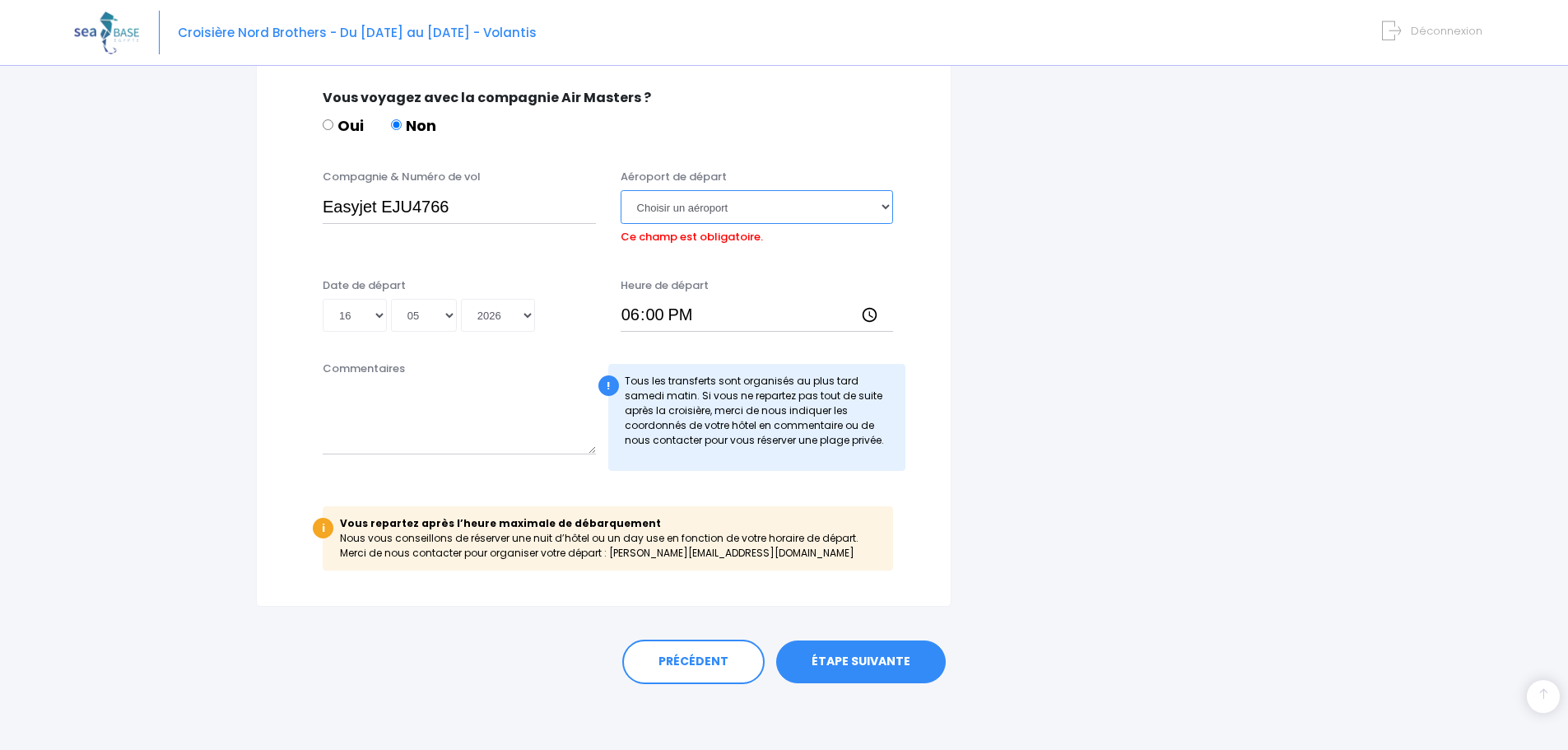
click at [741, 213] on select "Choisir un aéroport Hurghada Marsa Alam" at bounding box center [757, 206] width 273 height 33
select select "Hurghada"
click at [621, 190] on select "Choisir un aéroport Hurghada Marsa Alam" at bounding box center [757, 206] width 273 height 33
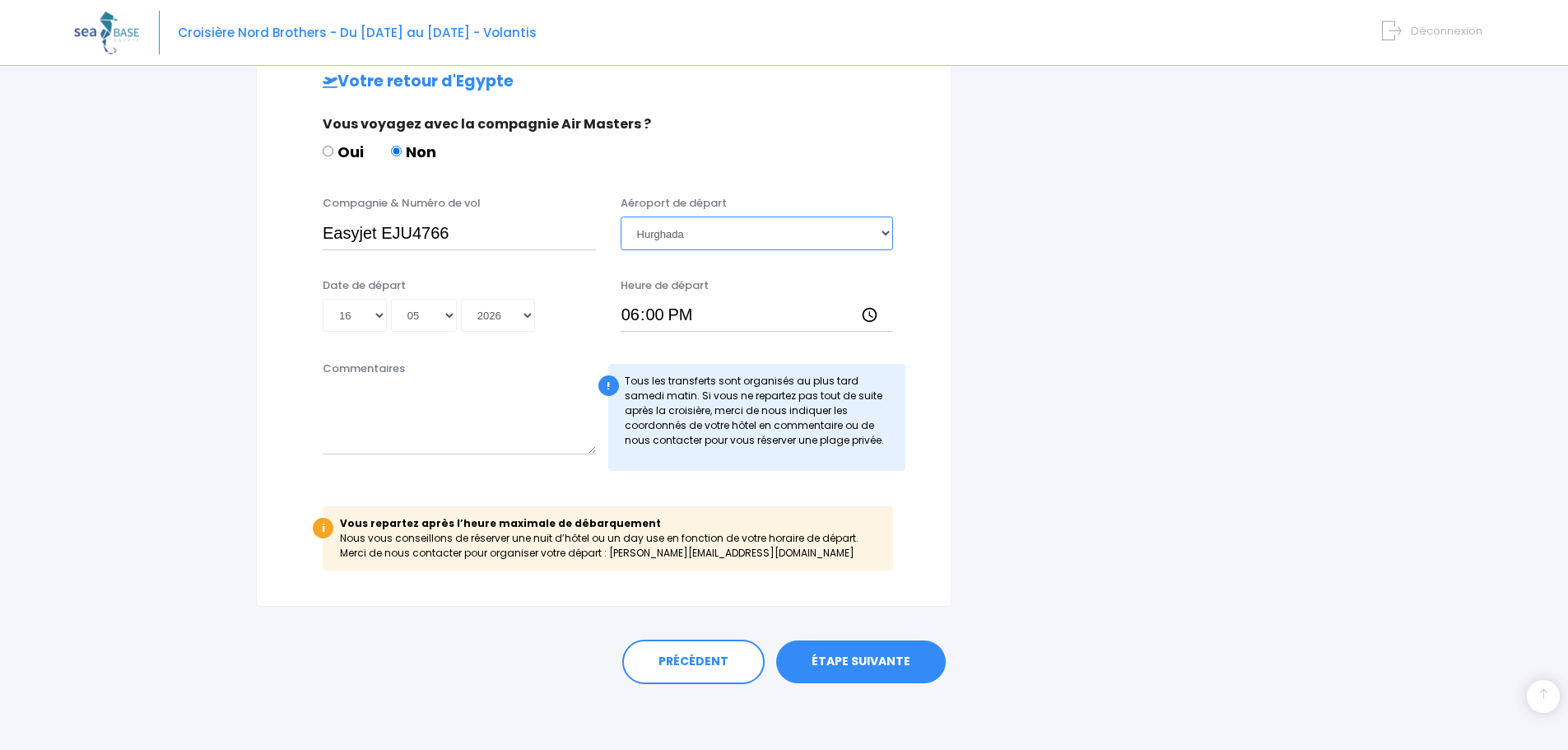
scroll to position [796, 0]
click at [866, 665] on link "ÉTAPE SUIVANTE" at bounding box center [860, 661] width 169 height 43
